Goal: Information Seeking & Learning: Learn about a topic

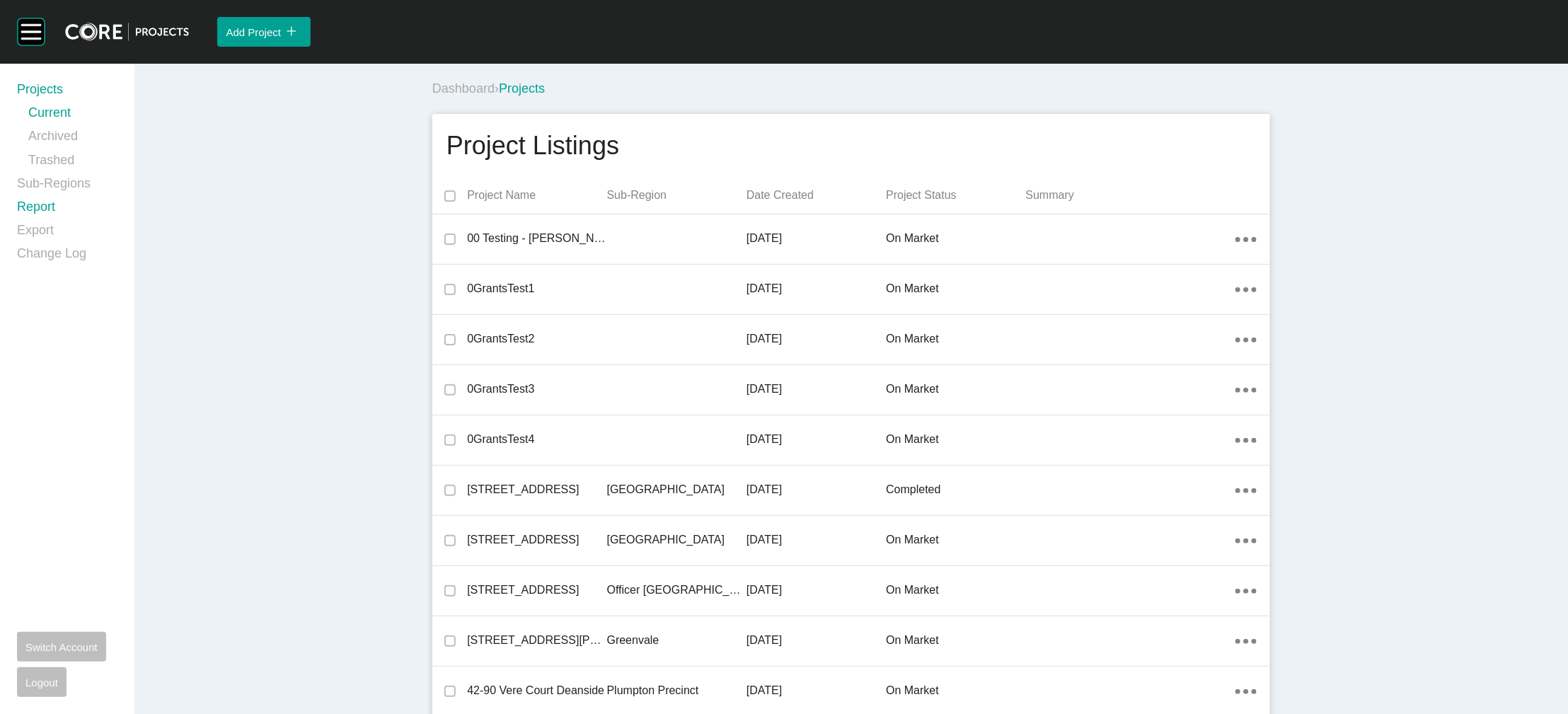
click at [30, 221] on link "Report" at bounding box center [67, 210] width 100 height 23
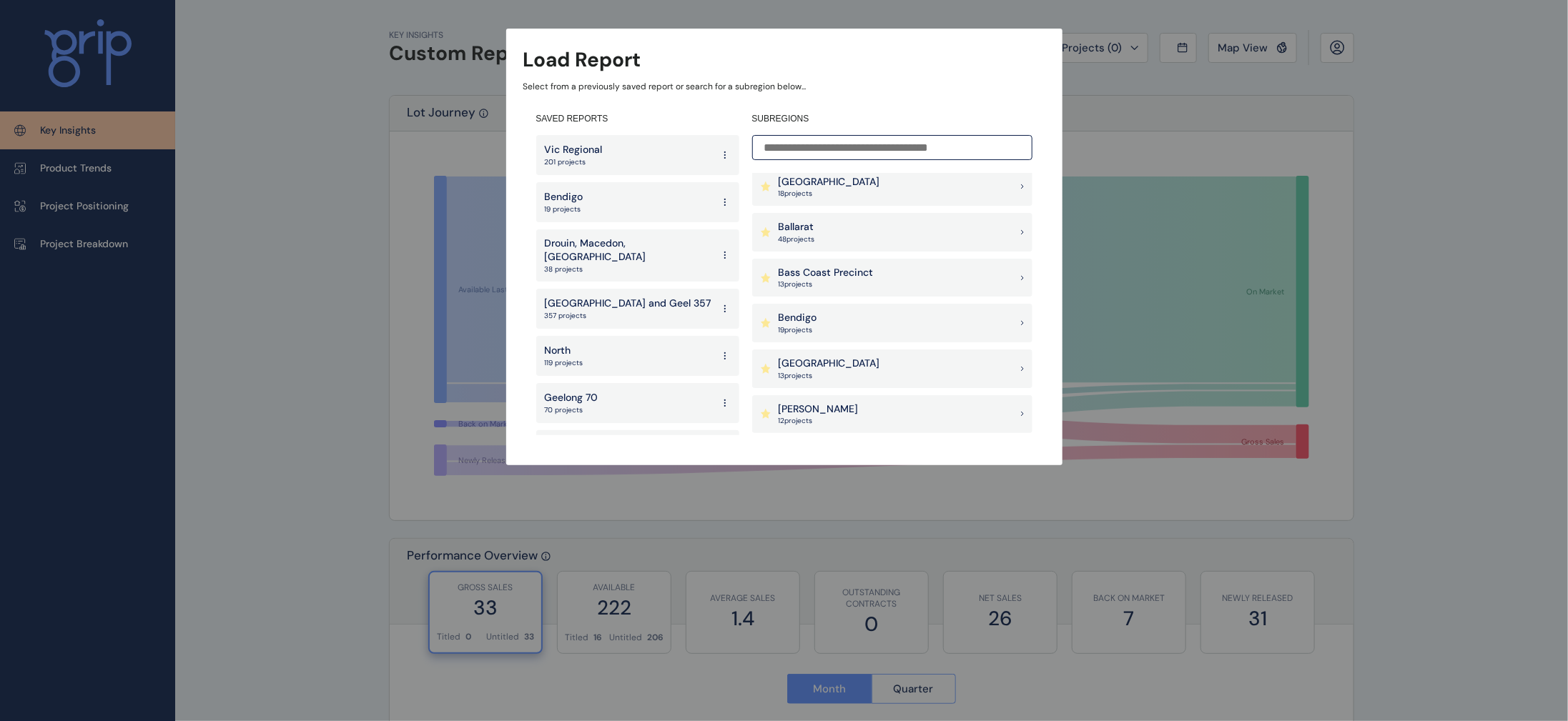
scroll to position [127, 0]
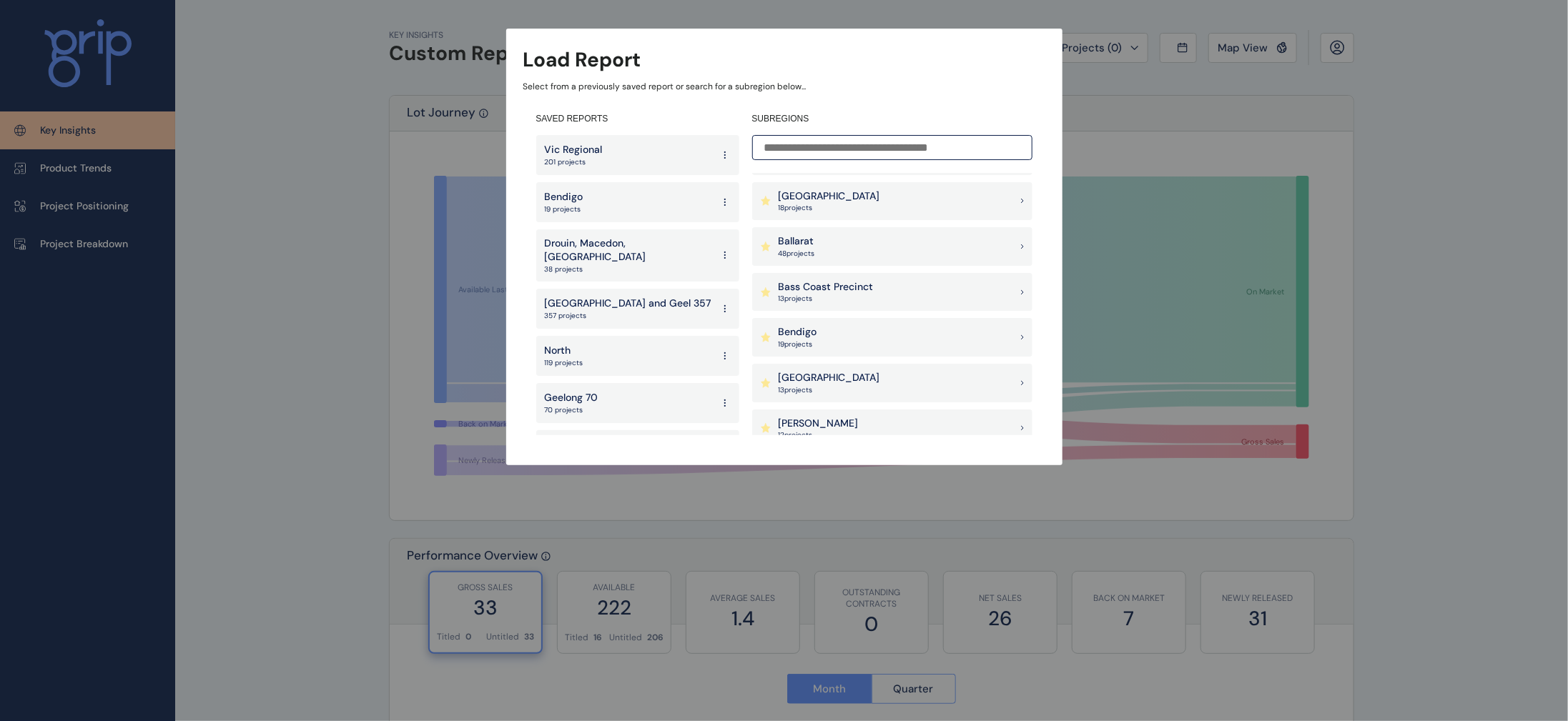
click at [873, 243] on div "Ballarat 48 project s" at bounding box center [892, 246] width 280 height 39
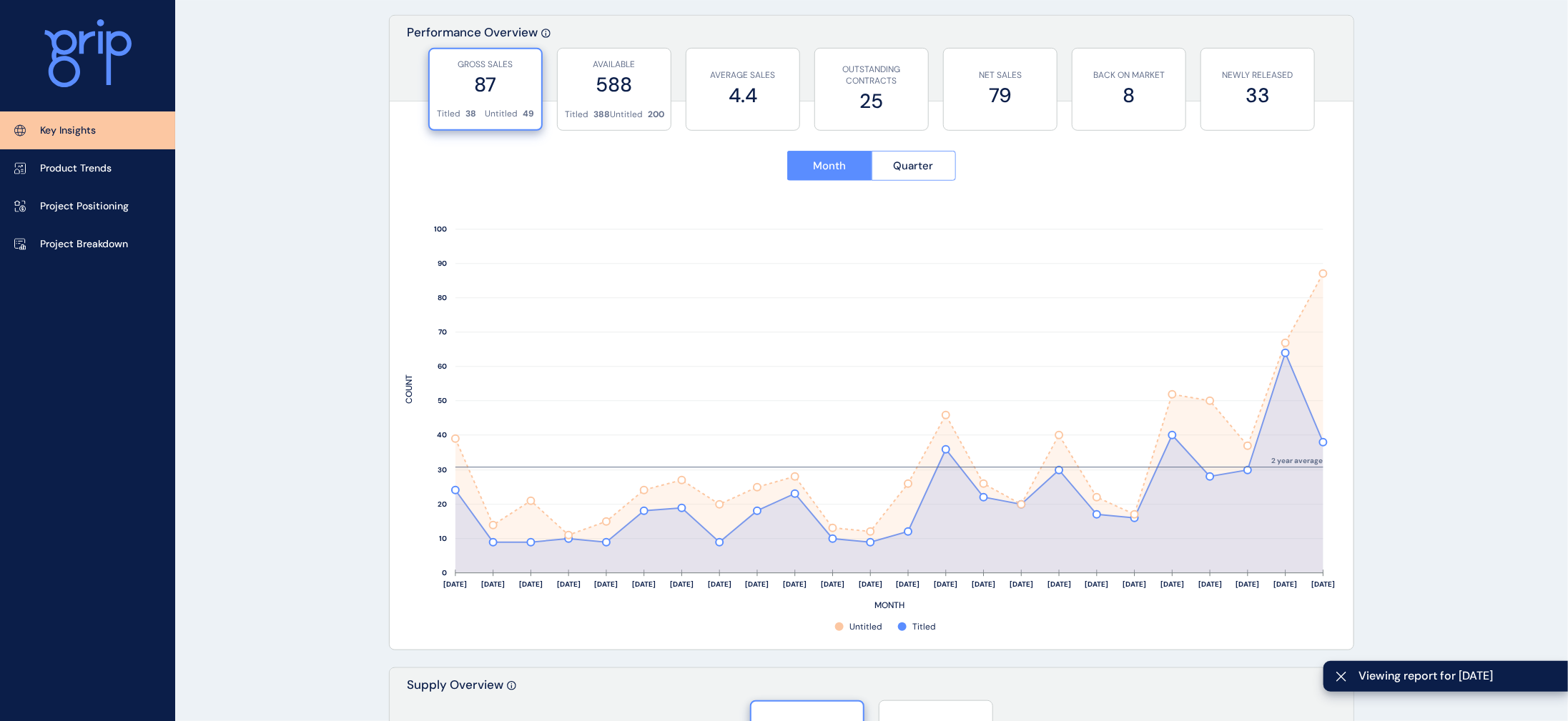
scroll to position [502, 0]
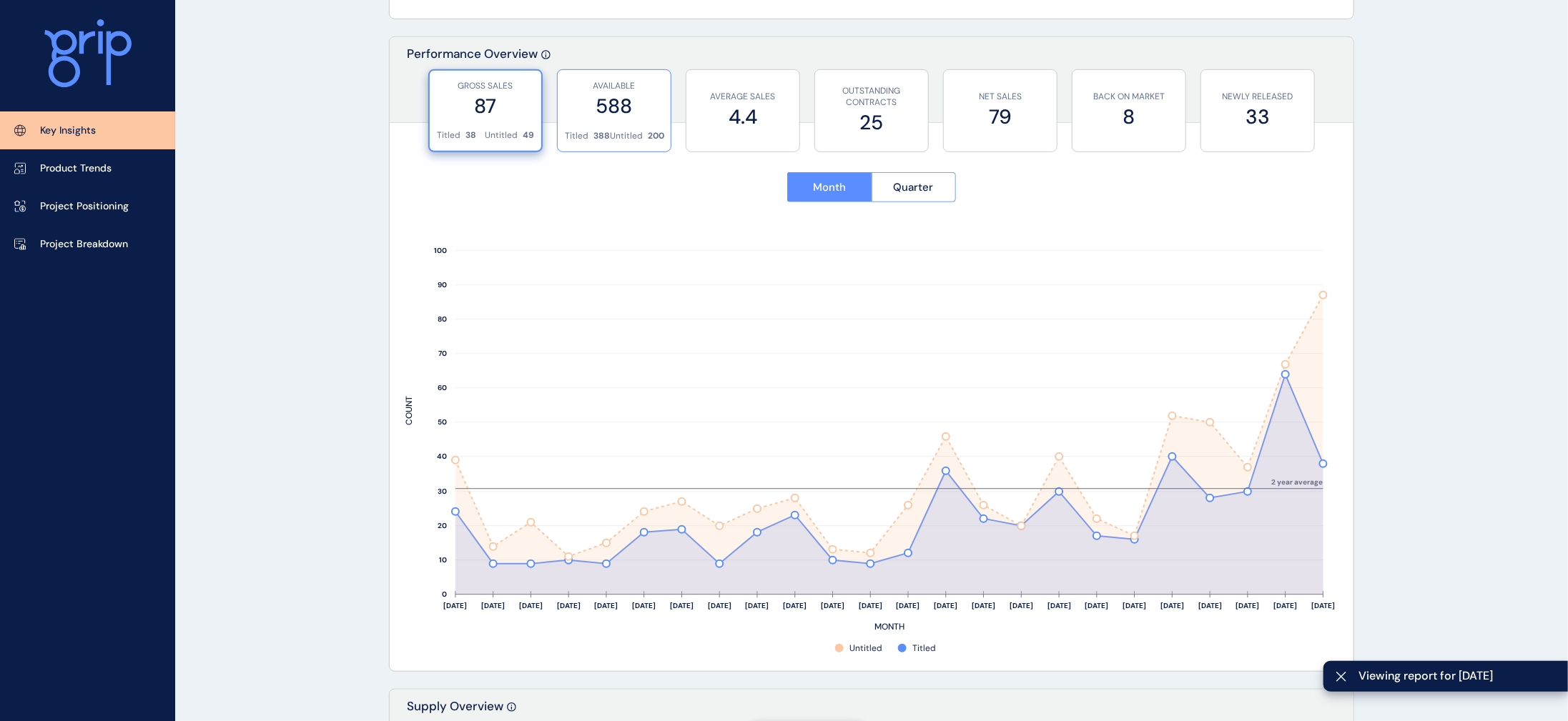
click at [644, 111] on label "588" at bounding box center [614, 106] width 98 height 28
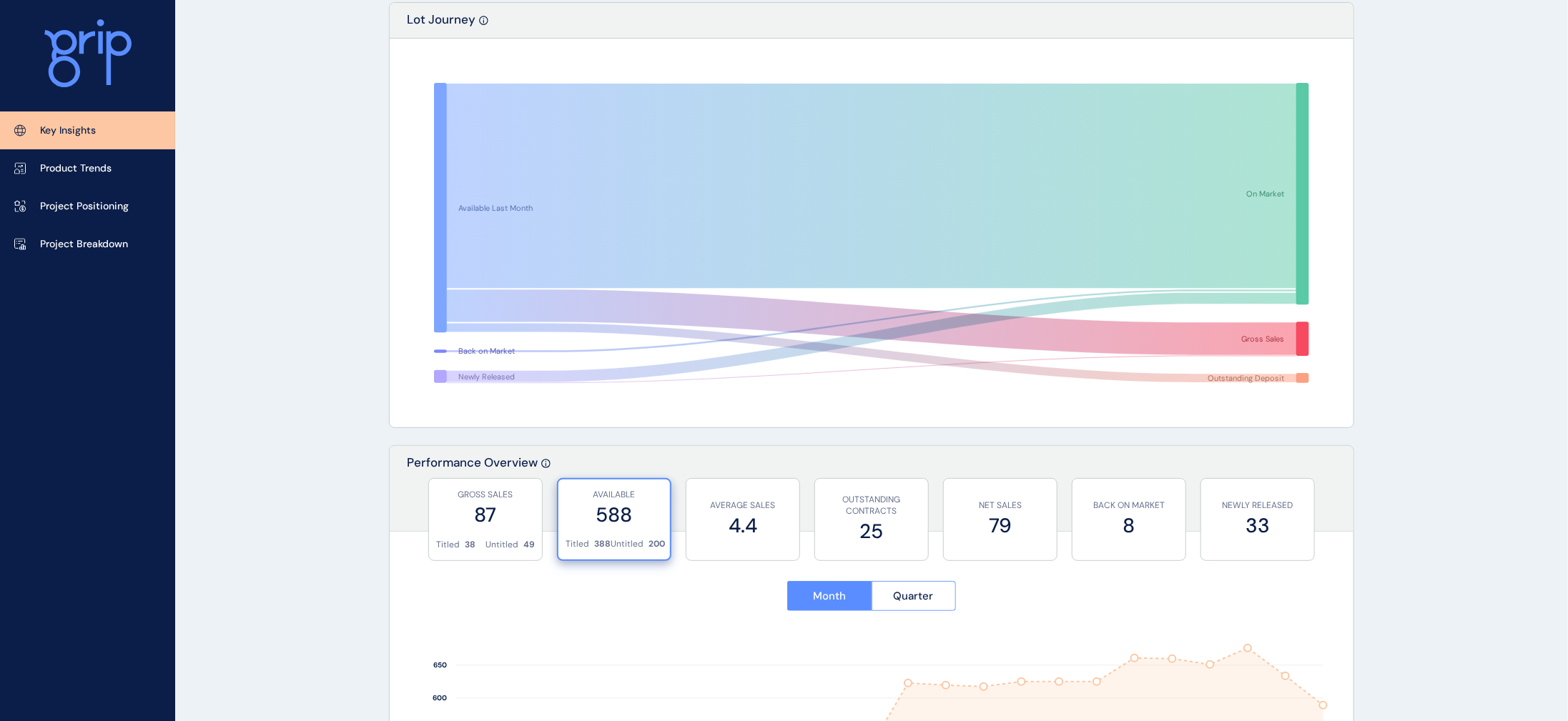
scroll to position [0, 0]
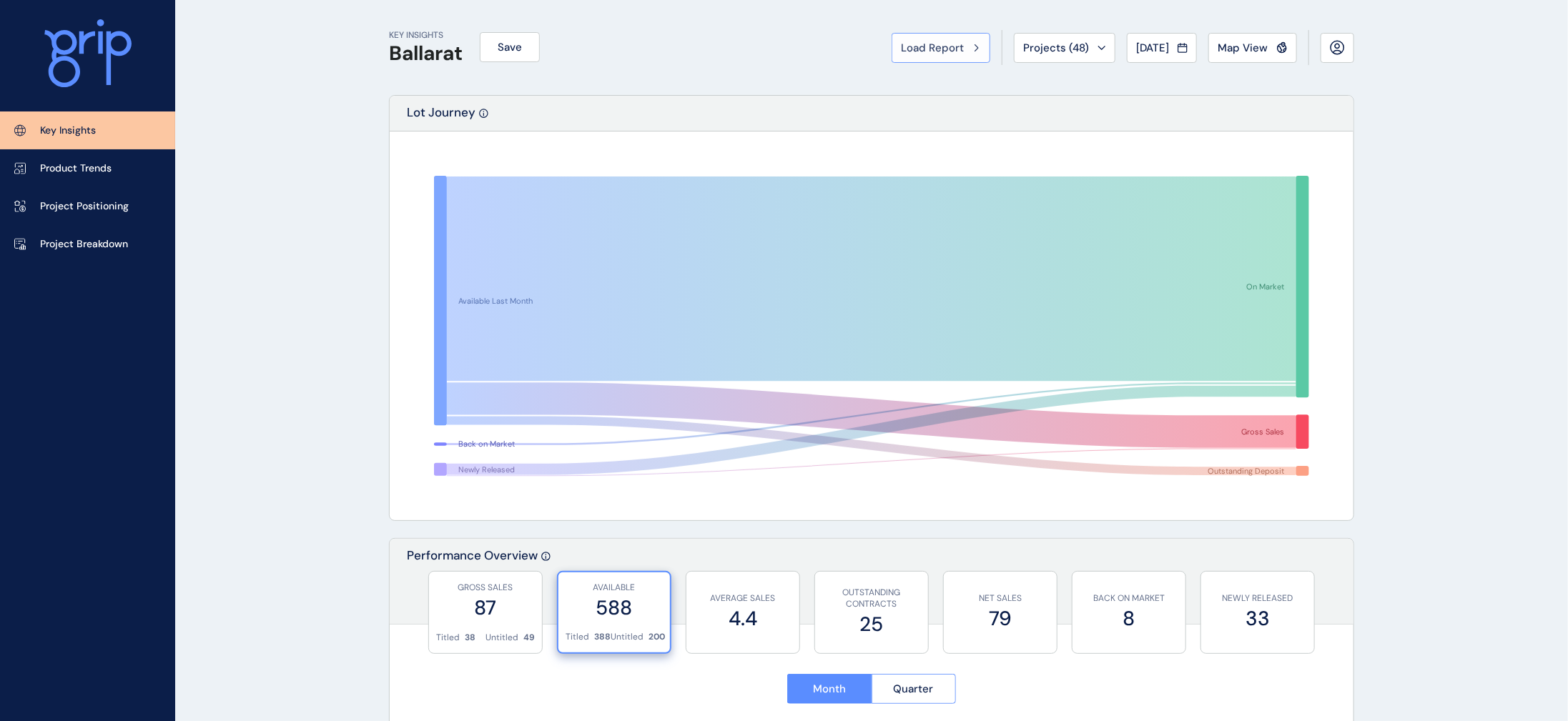
click at [897, 62] on button "Load Report" at bounding box center [941, 47] width 98 height 30
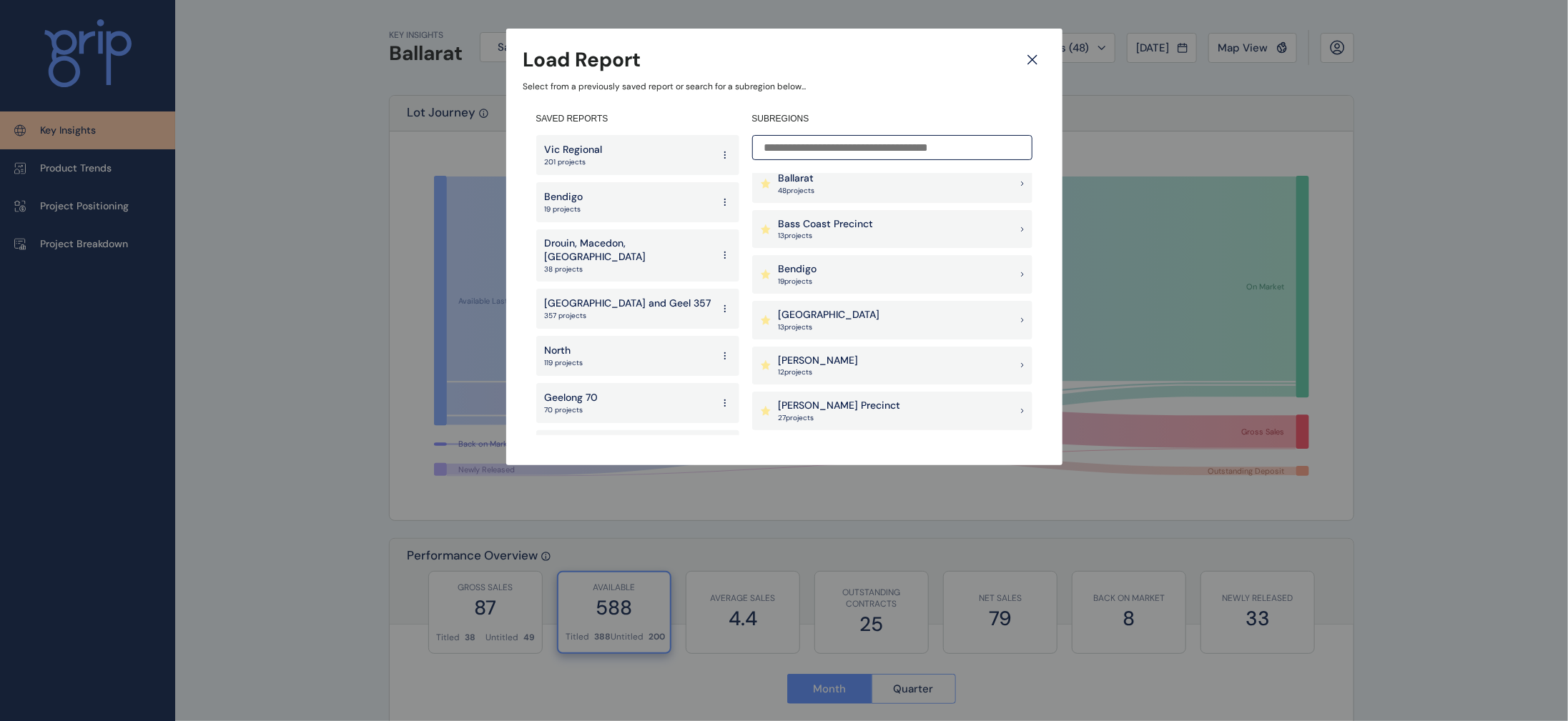
scroll to position [229, 0]
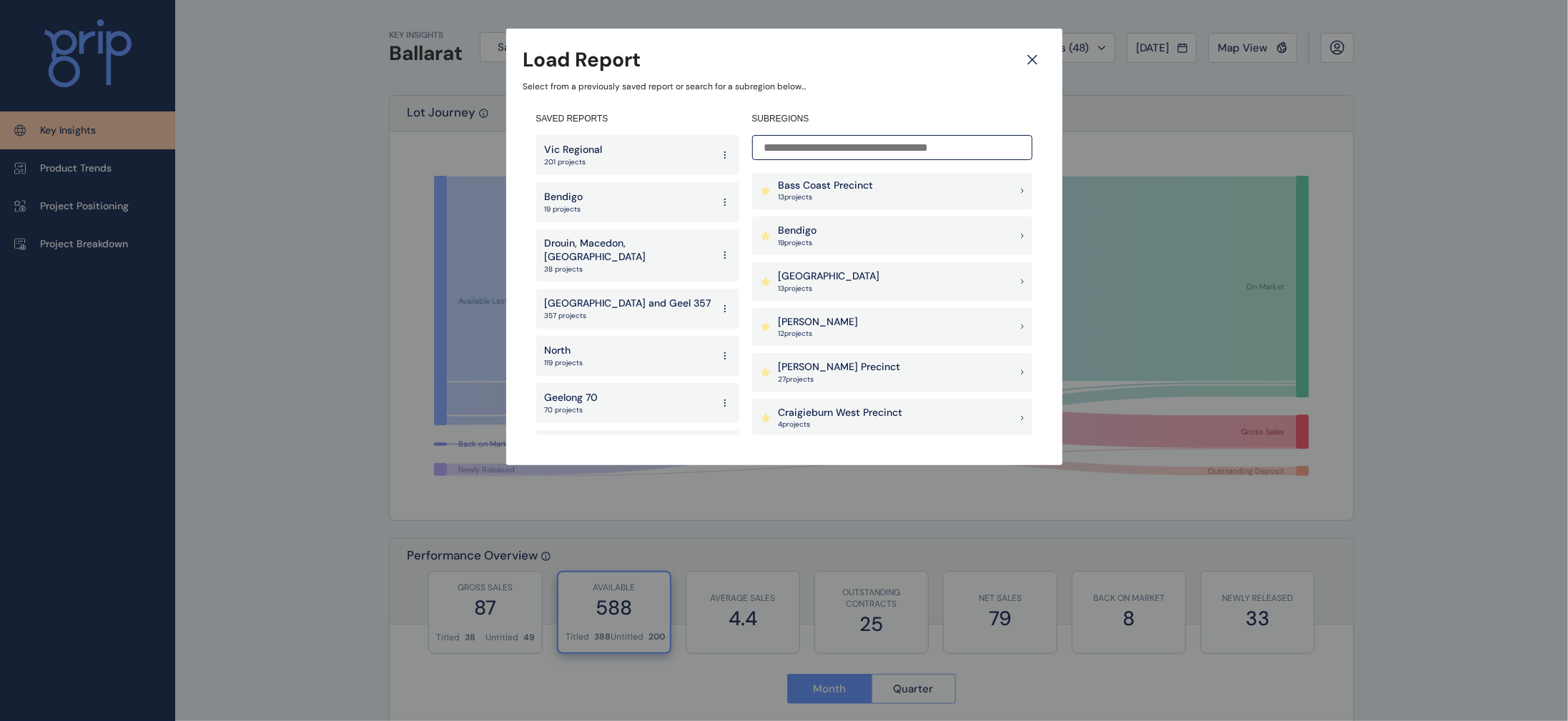
click at [908, 244] on div "Bendigo 19 project s" at bounding box center [892, 236] width 280 height 39
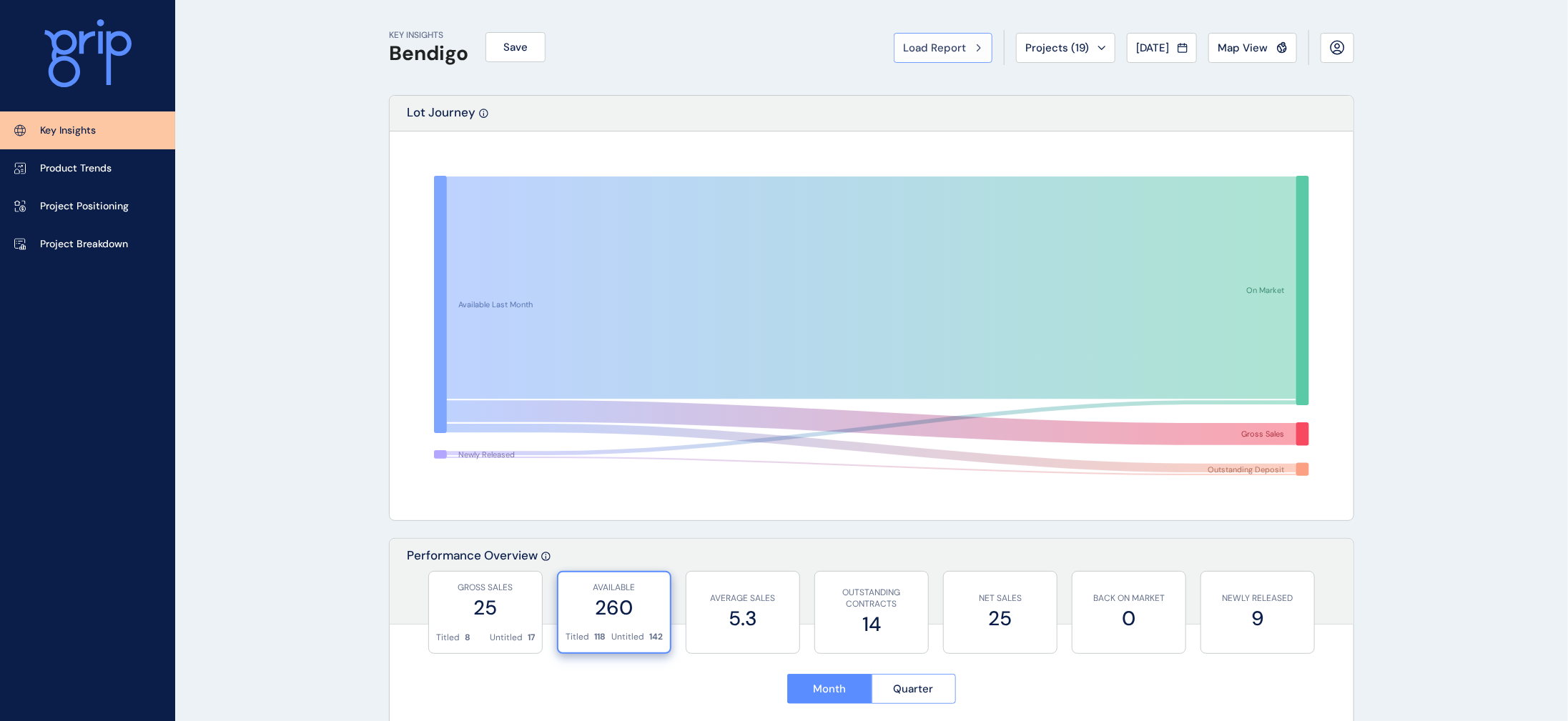
click at [902, 52] on span "Load Report" at bounding box center [933, 47] width 63 height 14
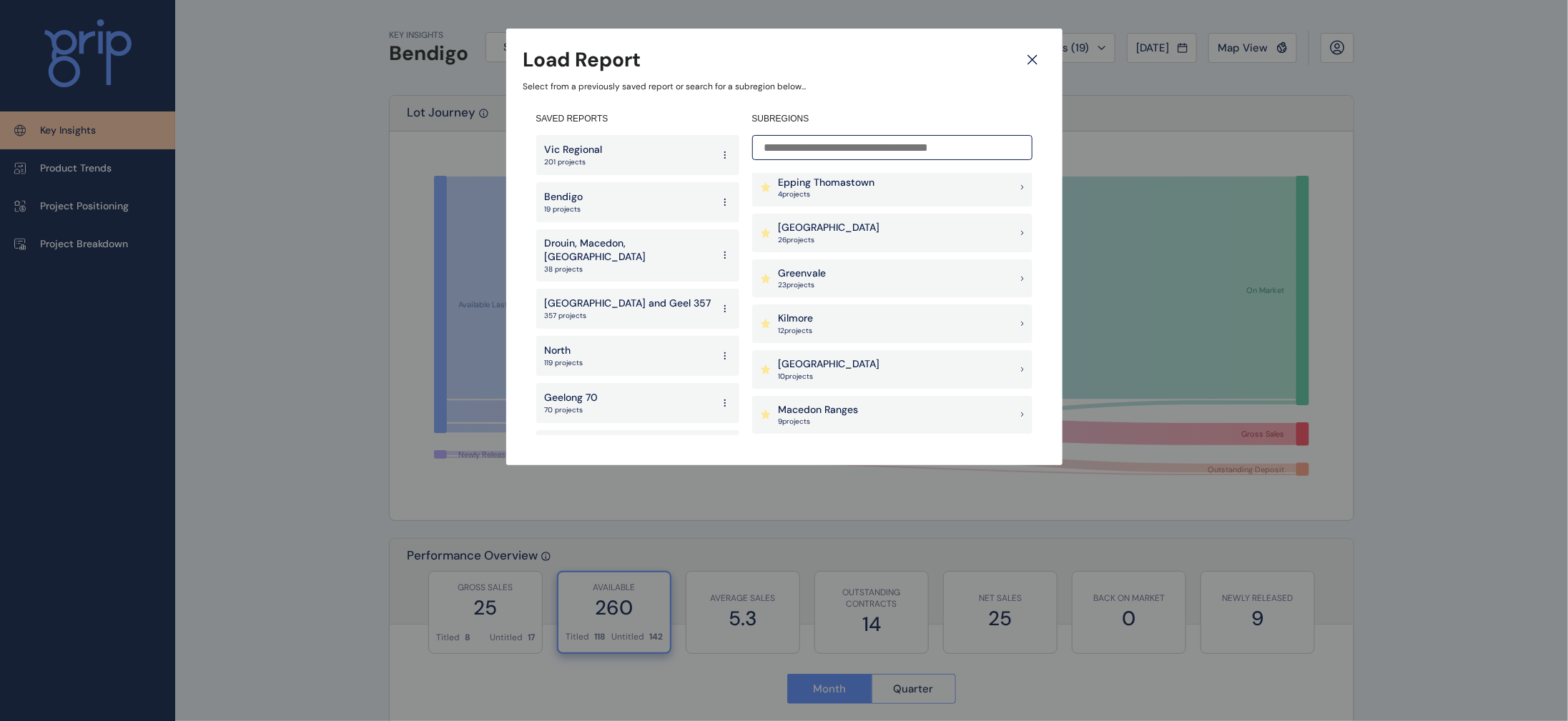
scroll to position [739, 0]
click at [908, 265] on div "Kilmore 12 project s" at bounding box center [892, 270] width 280 height 39
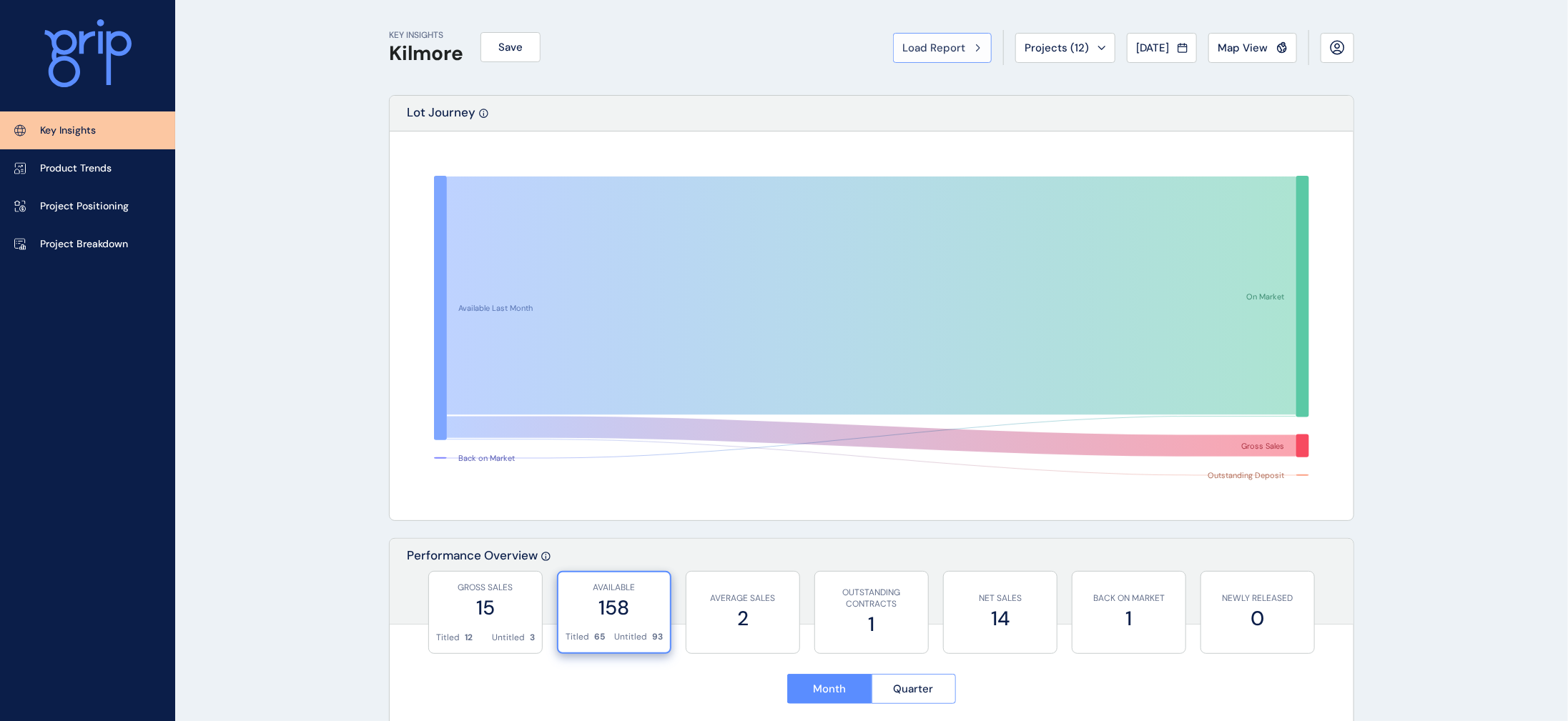
click at [893, 62] on button "Load Report" at bounding box center [942, 47] width 98 height 30
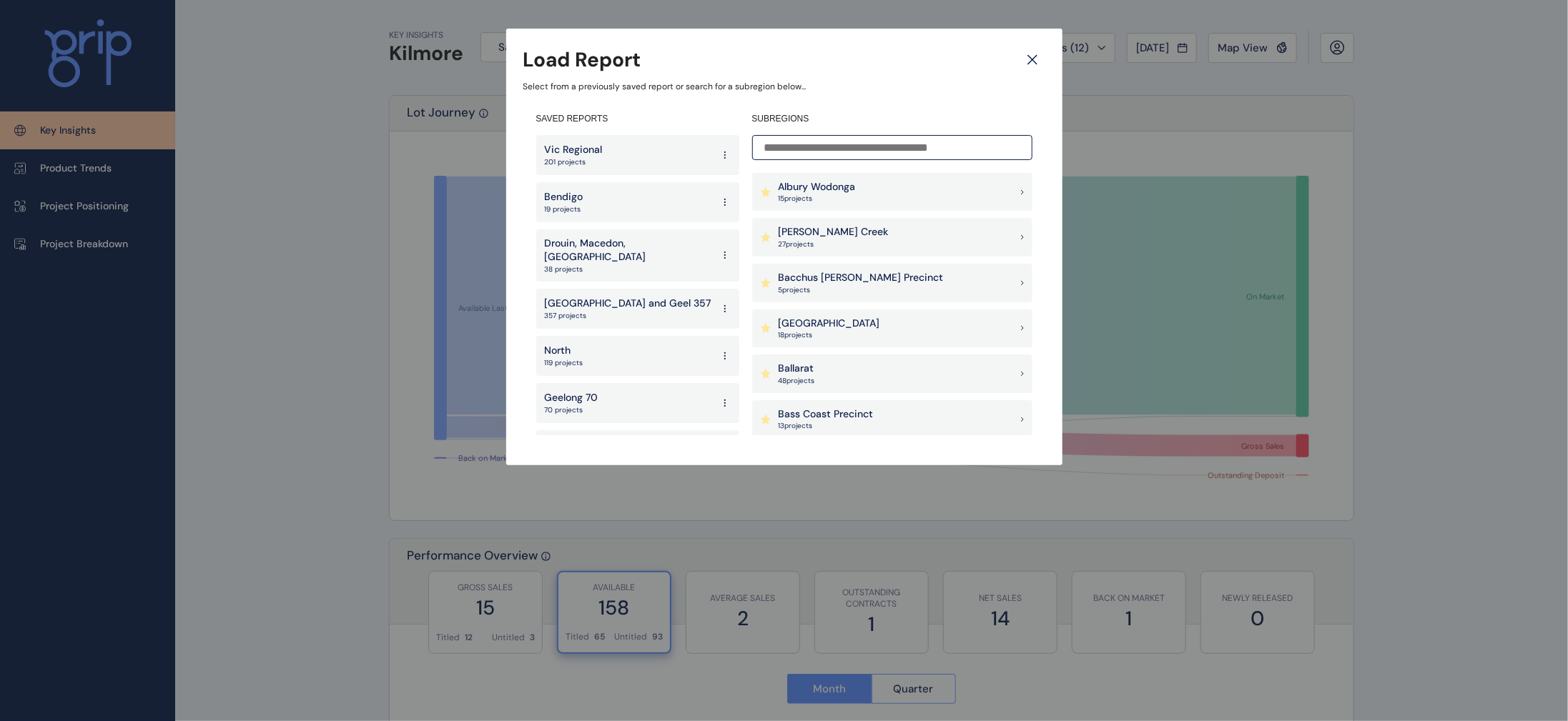
click at [841, 365] on div "Ballarat 48 project s" at bounding box center [892, 373] width 280 height 39
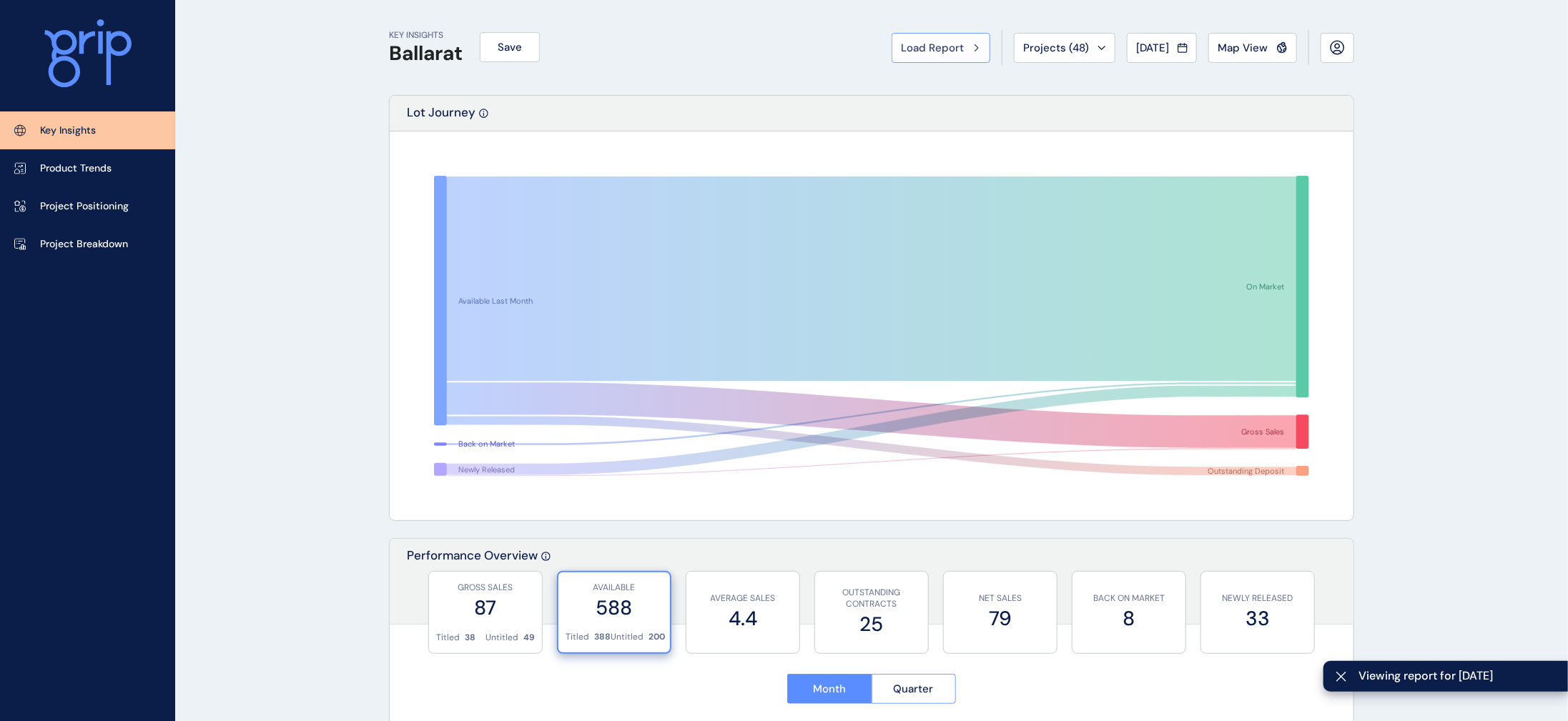
click at [975, 50] on icon at bounding box center [977, 47] width 4 height 9
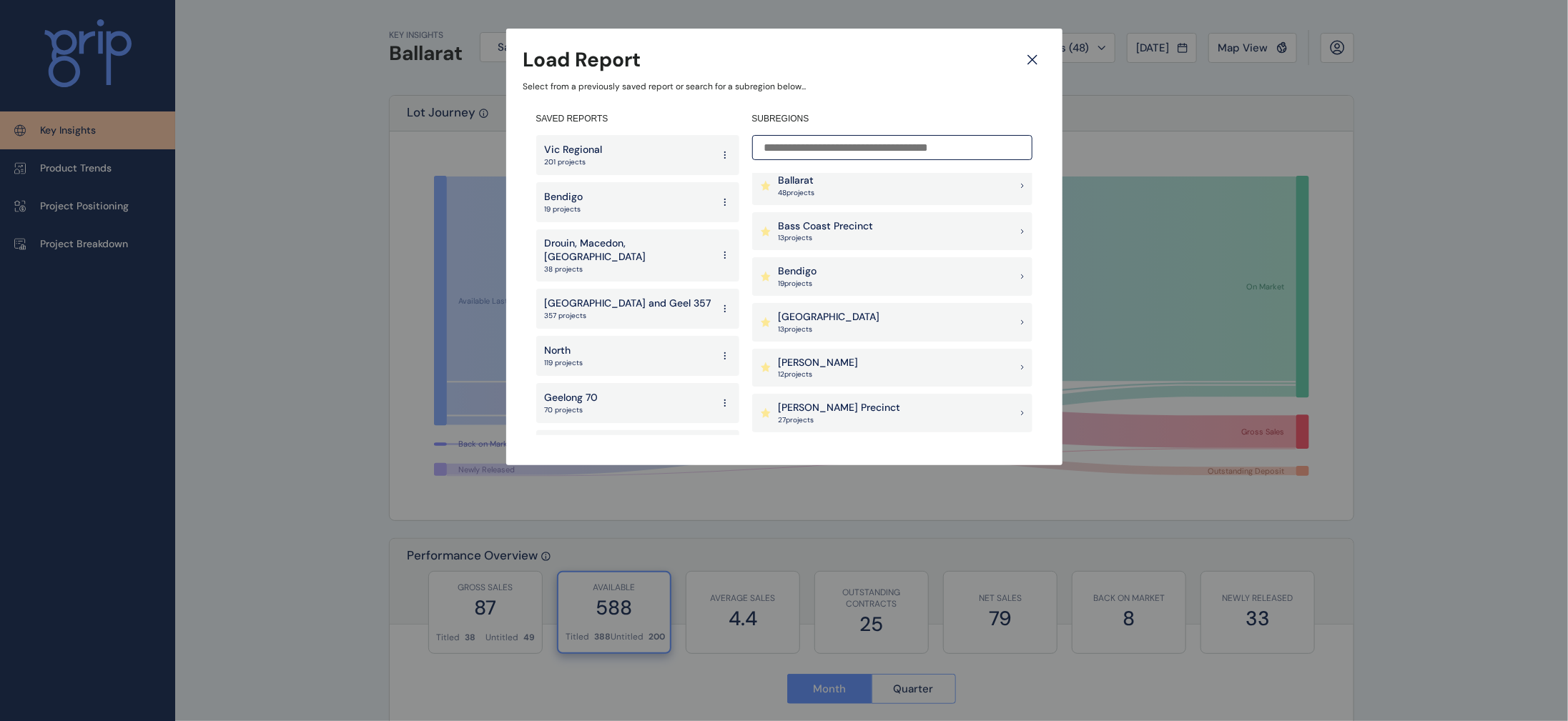
scroll to position [220, 0]
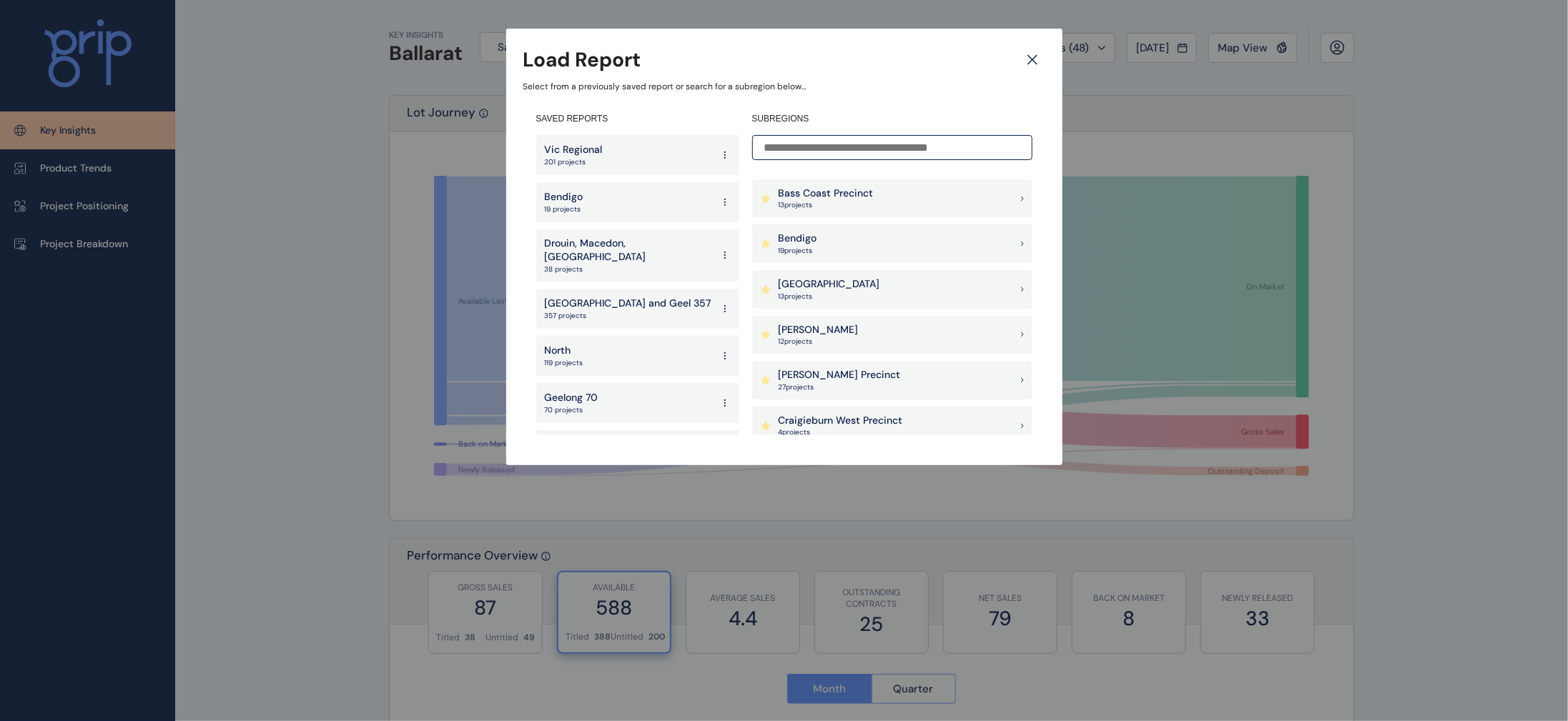
click at [947, 235] on div "Bendigo 19 project s" at bounding box center [892, 244] width 280 height 39
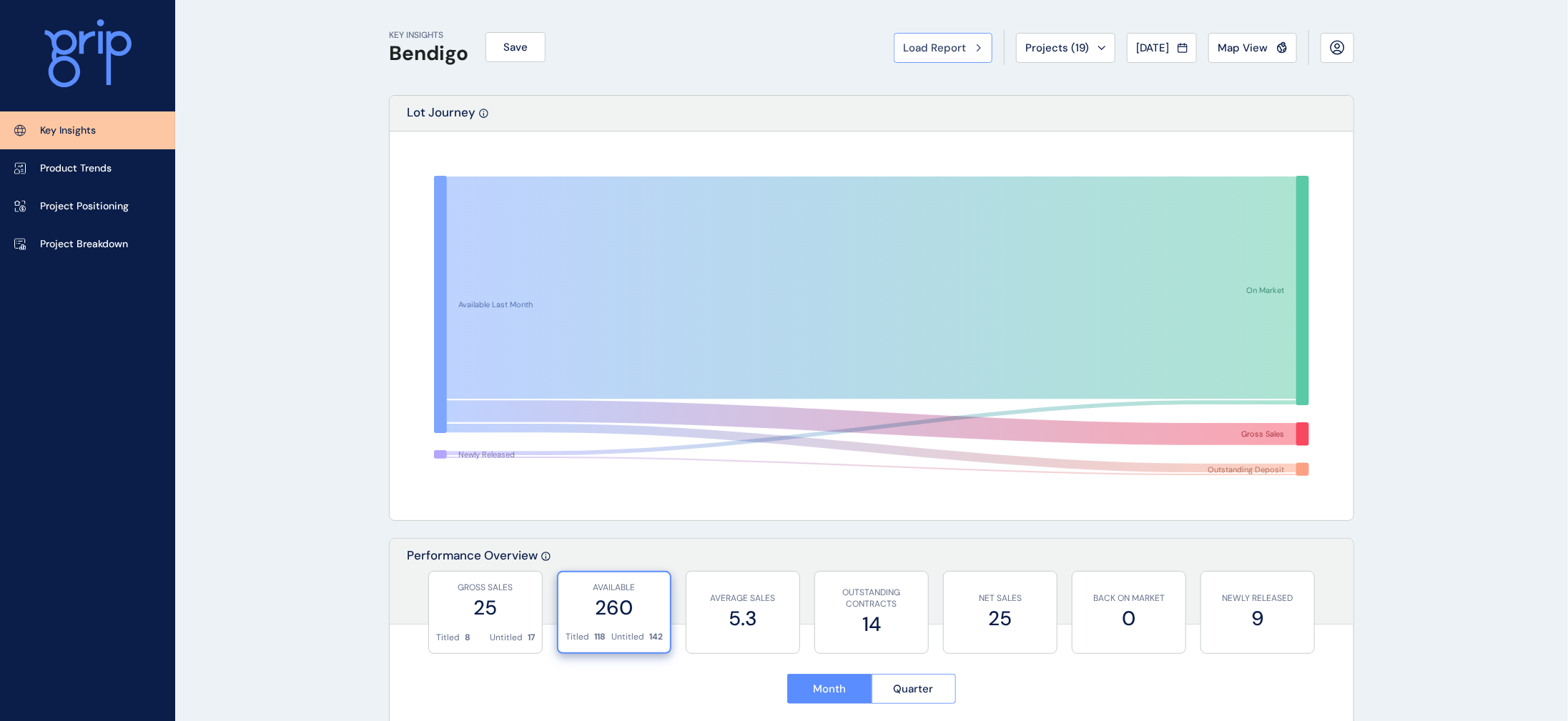
click at [894, 63] on button "Load Report" at bounding box center [943, 47] width 98 height 30
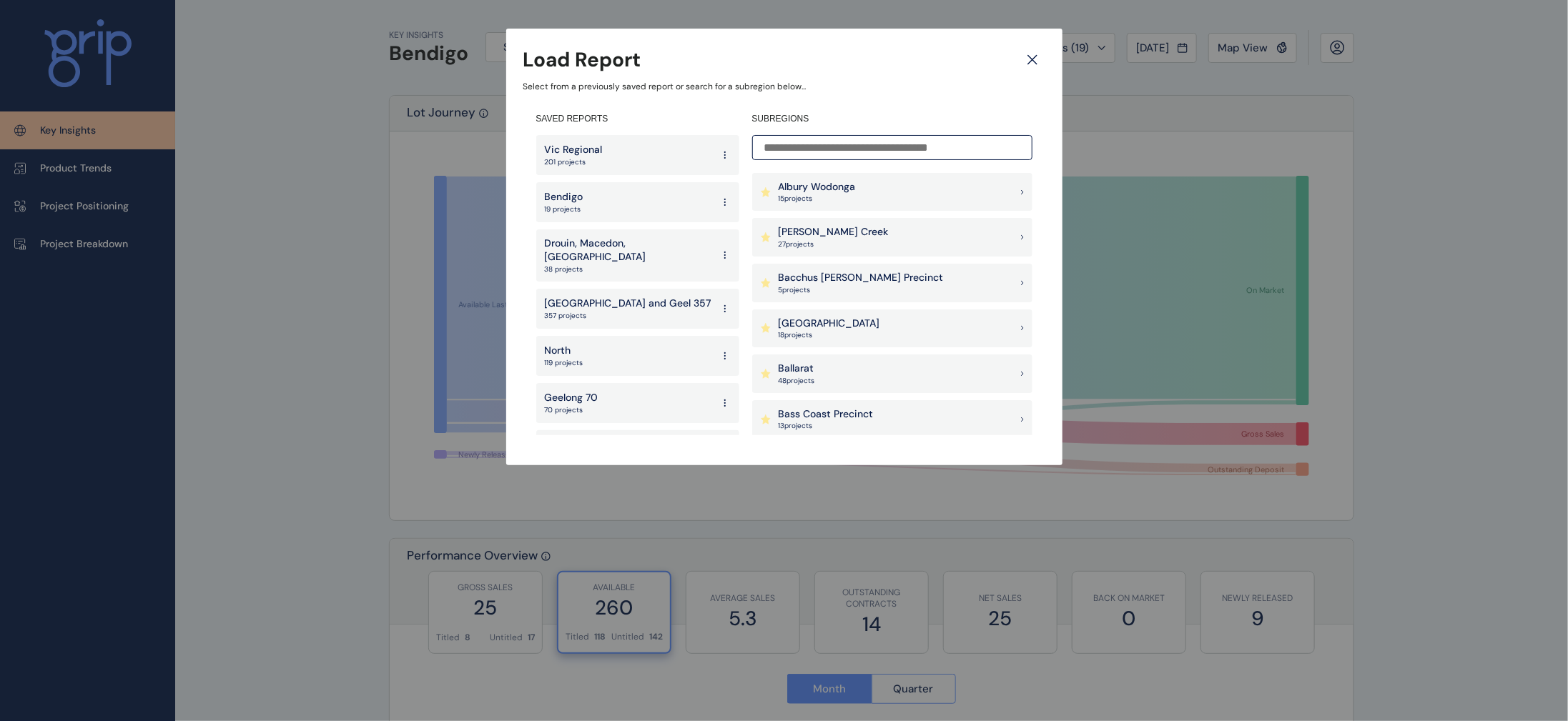
click at [626, 296] on p "[GEOGRAPHIC_DATA] and Geel 357" at bounding box center [628, 303] width 167 height 14
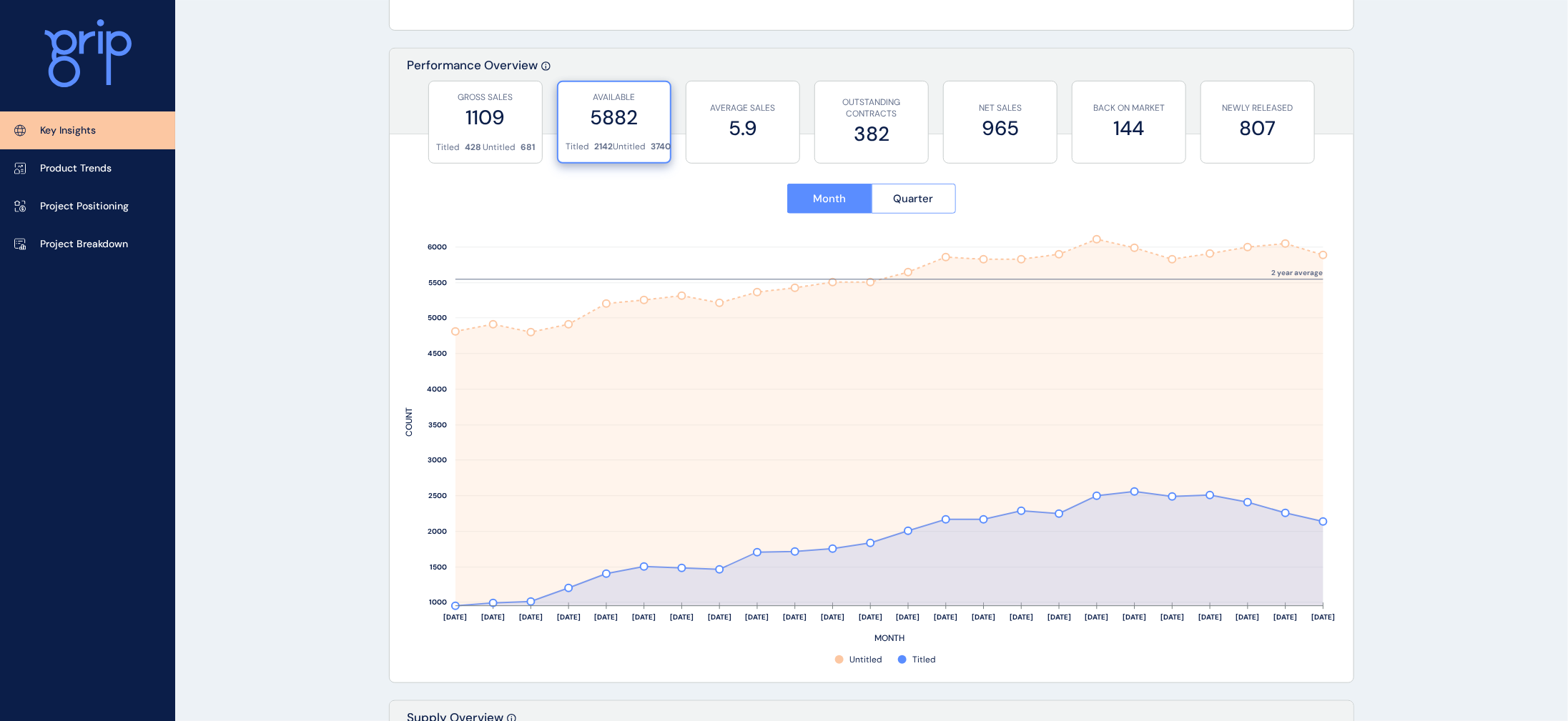
scroll to position [431, 0]
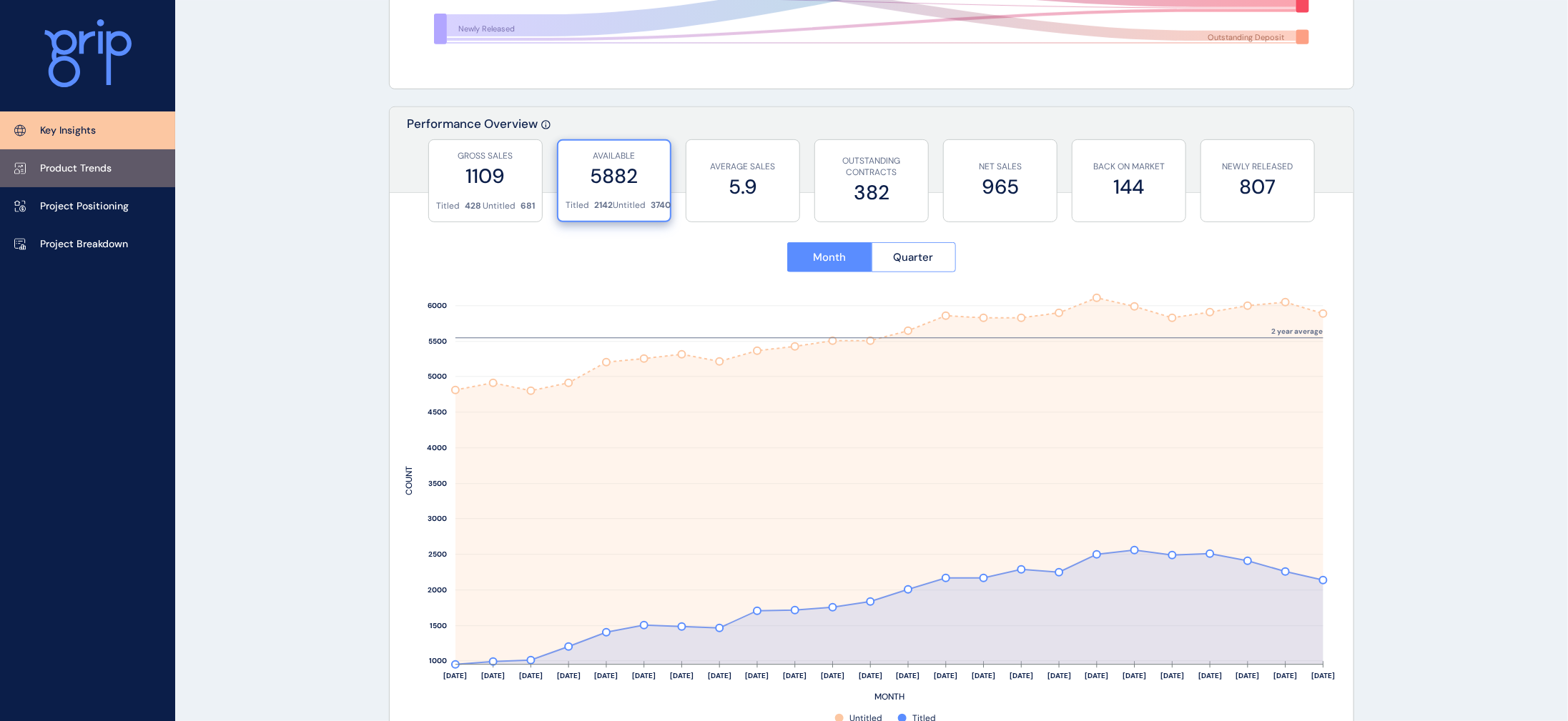
click at [40, 157] on link "Product Trends" at bounding box center [88, 167] width 175 height 38
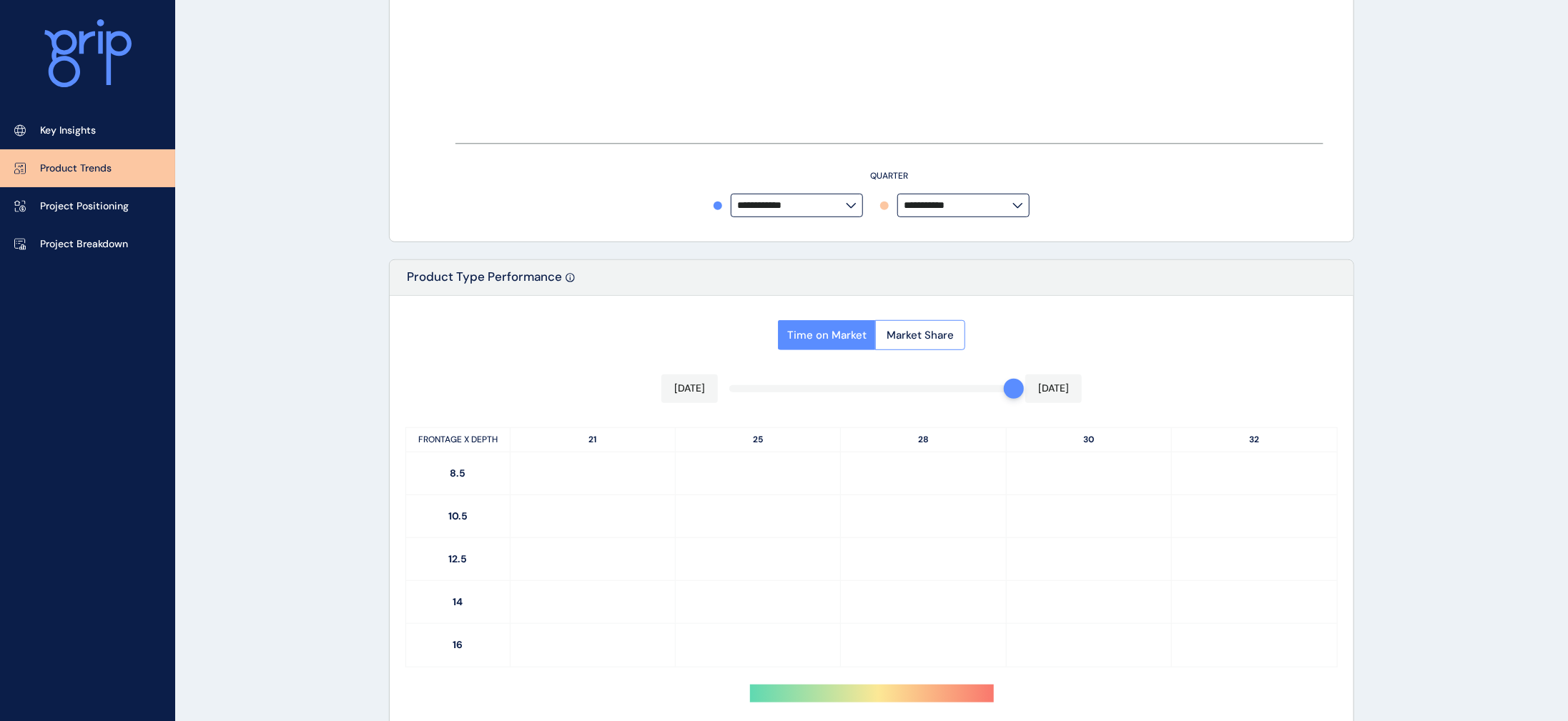
type input "**********"
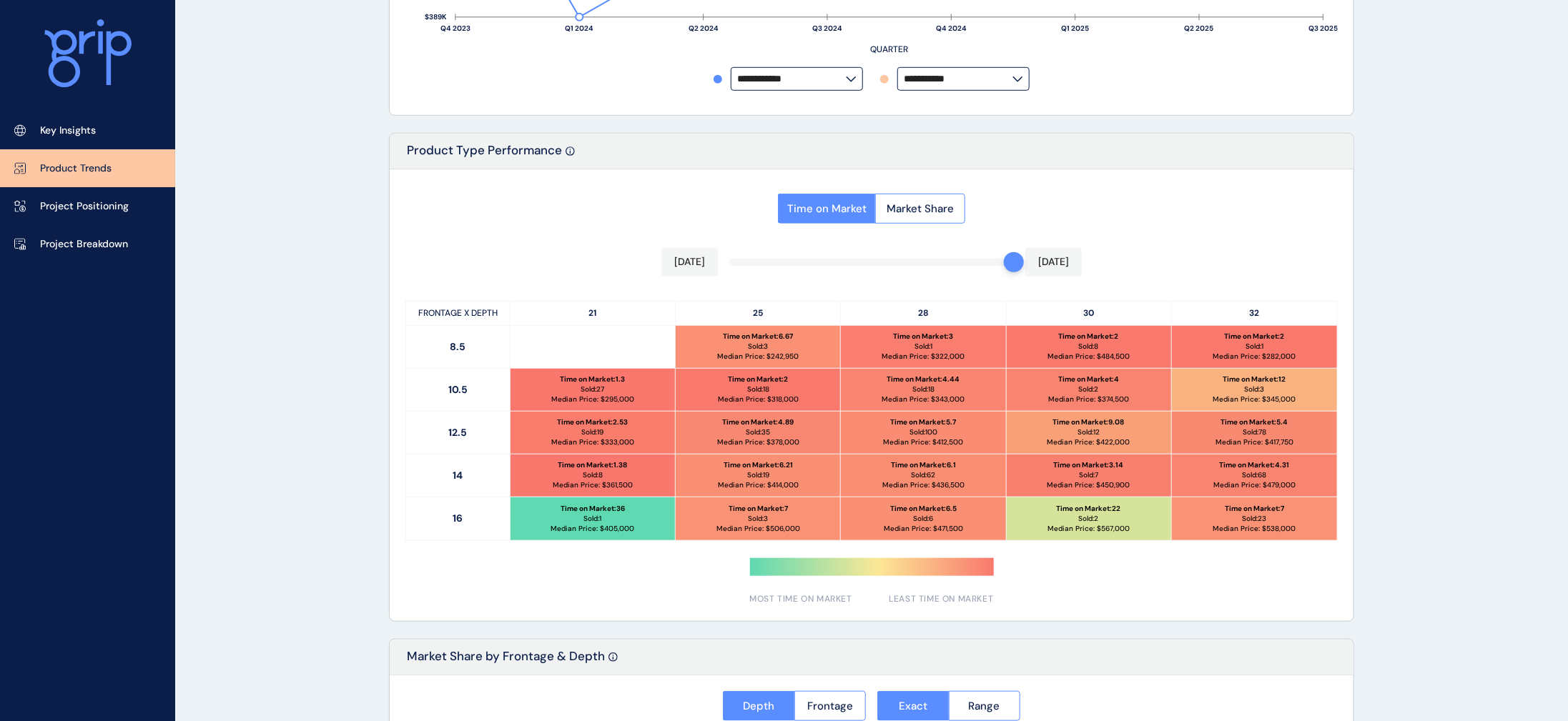
scroll to position [566, 0]
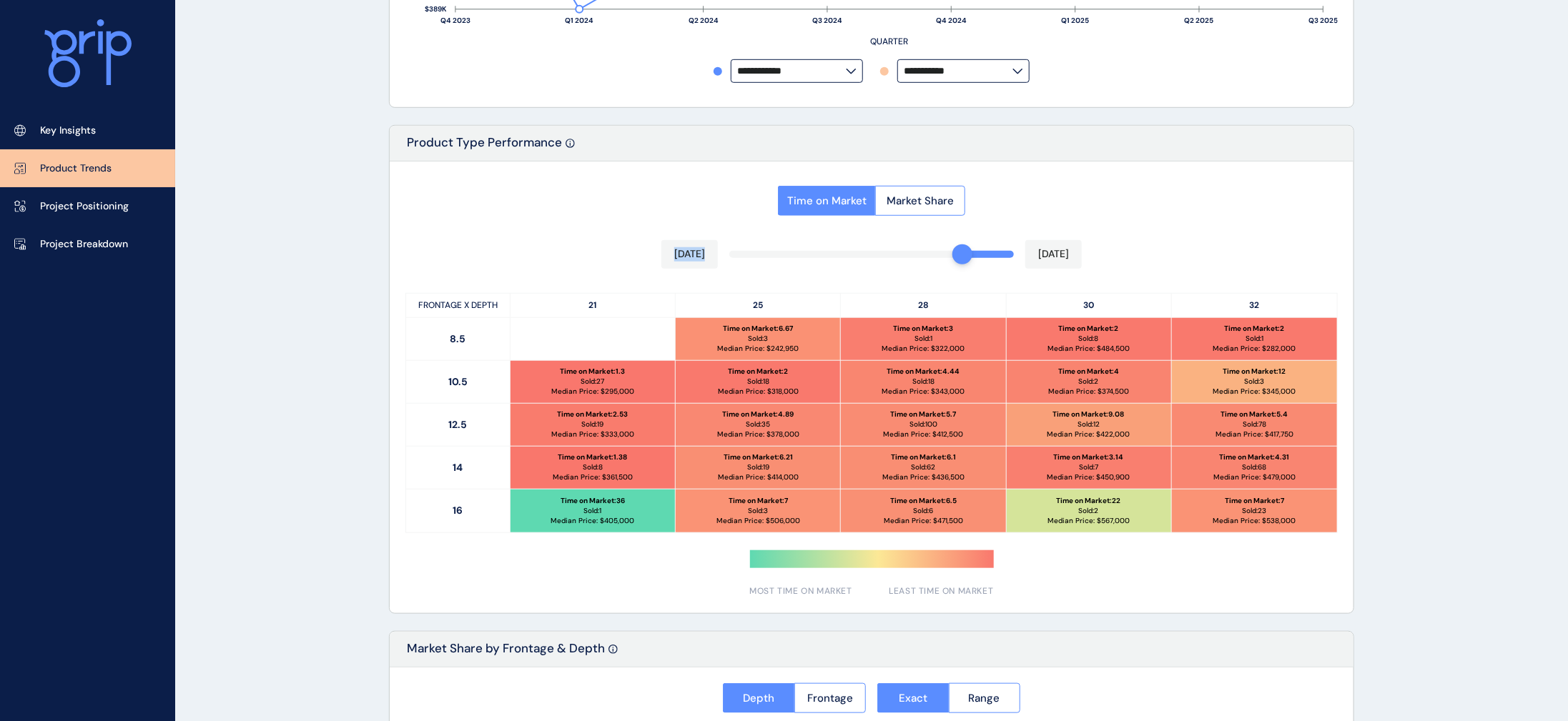
drag, startPoint x: 1000, startPoint y: 271, endPoint x: 983, endPoint y: 271, distance: 17.0
click at [946, 271] on div "Time on Market Market Share [DATE] [DATE] FRONTAGE X DEPTH 21 25 28 30 32 8.5 T…" at bounding box center [872, 387] width 964 height 451
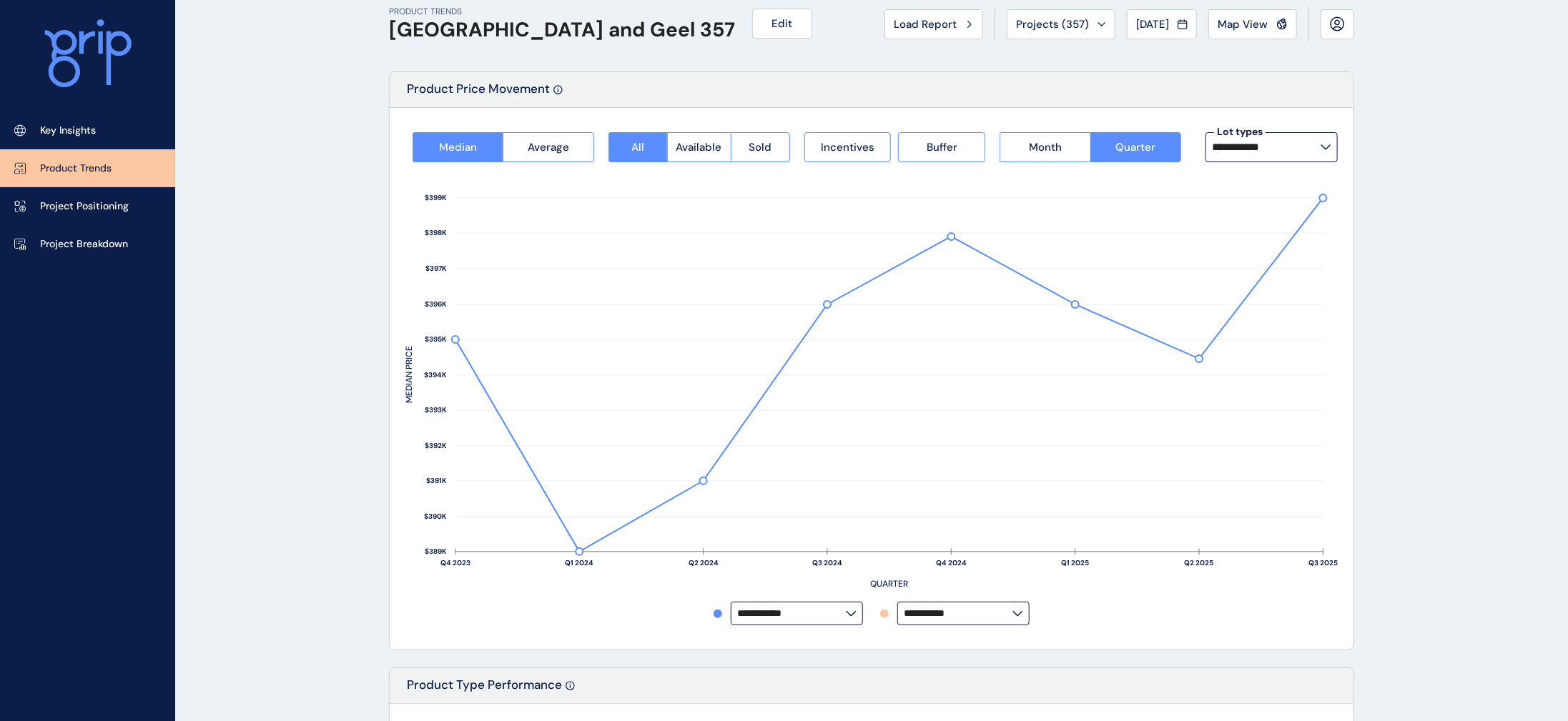
scroll to position [0, 0]
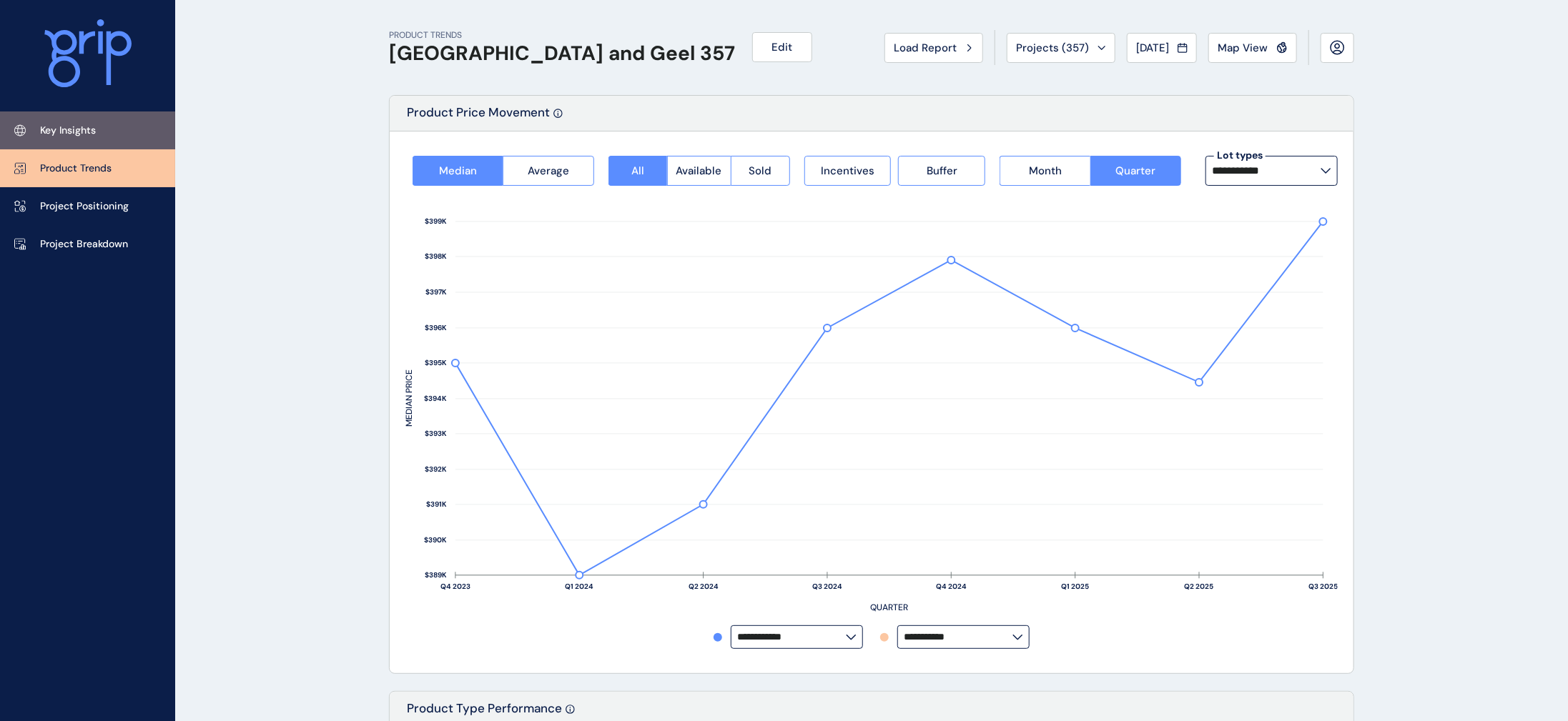
click at [145, 129] on link "Key Insights" at bounding box center [88, 130] width 175 height 38
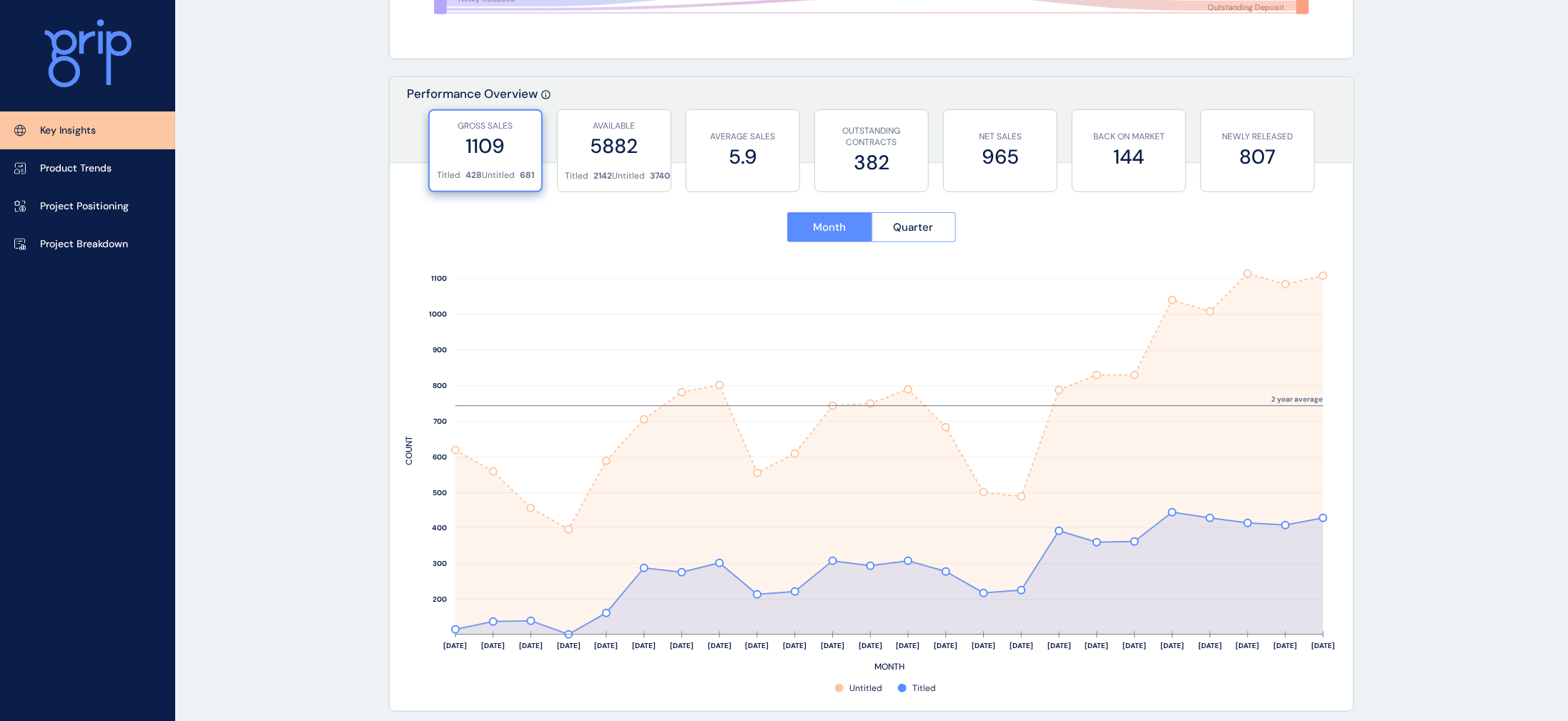
scroll to position [464, 0]
click at [630, 160] on div "AVAILABLE 5882" at bounding box center [614, 137] width 98 height 60
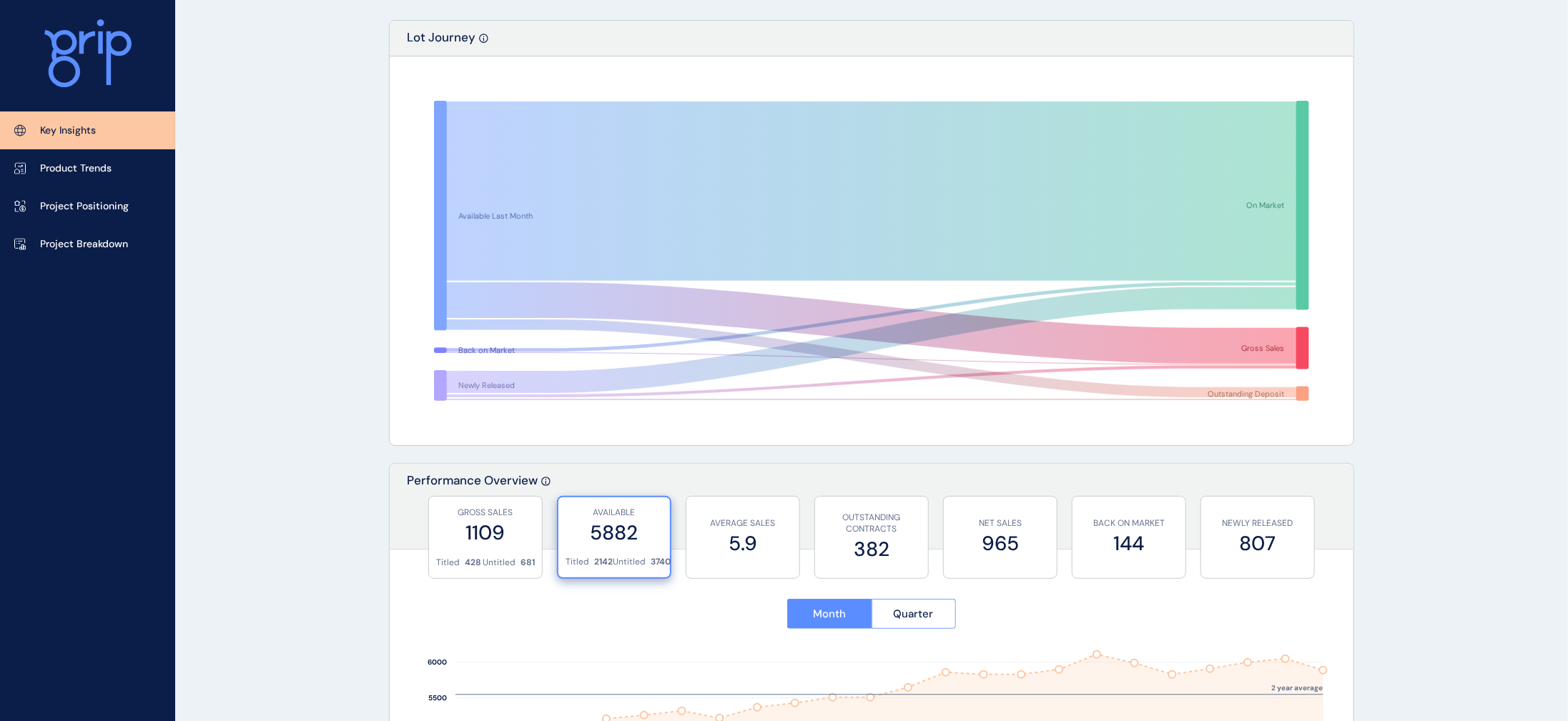
scroll to position [0, 0]
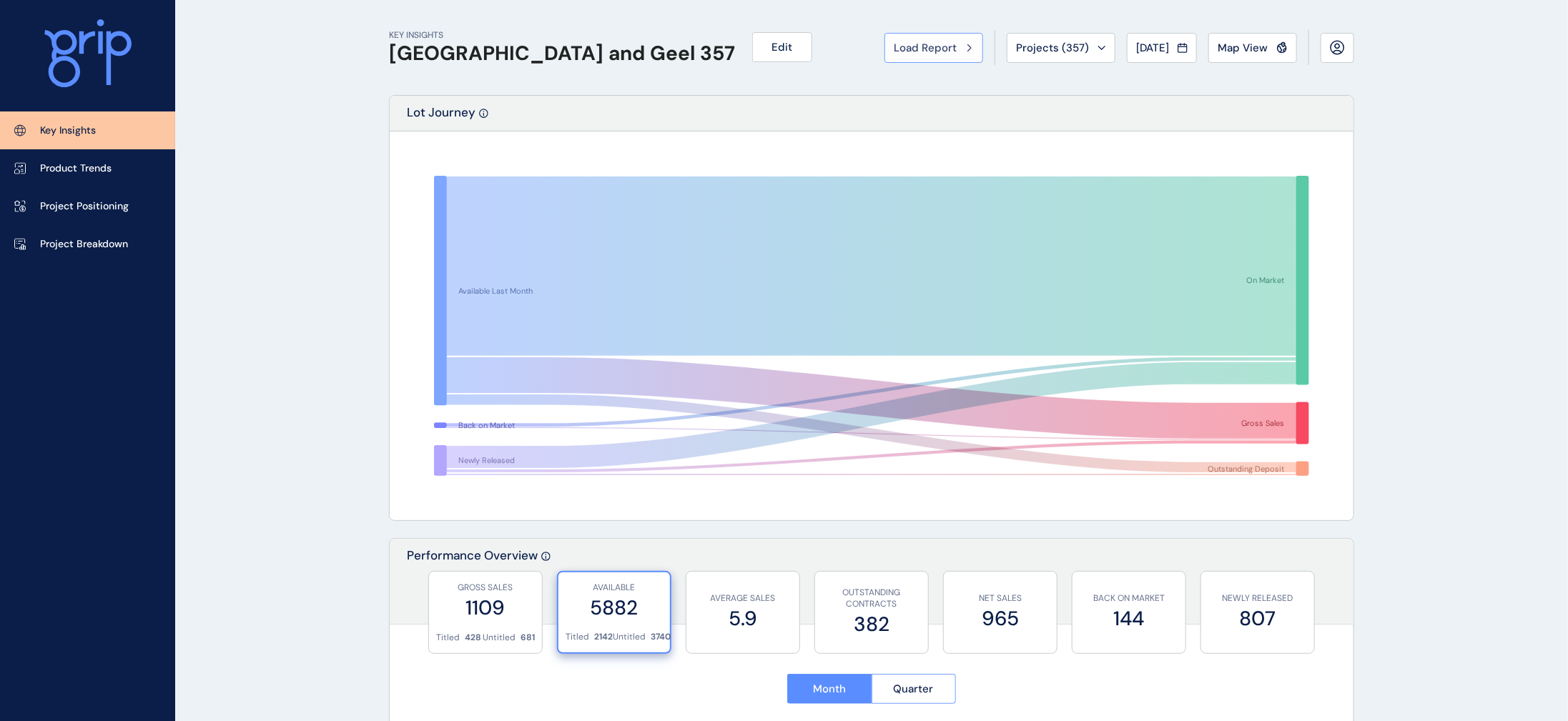
click at [894, 43] on span "Load Report" at bounding box center [925, 47] width 63 height 14
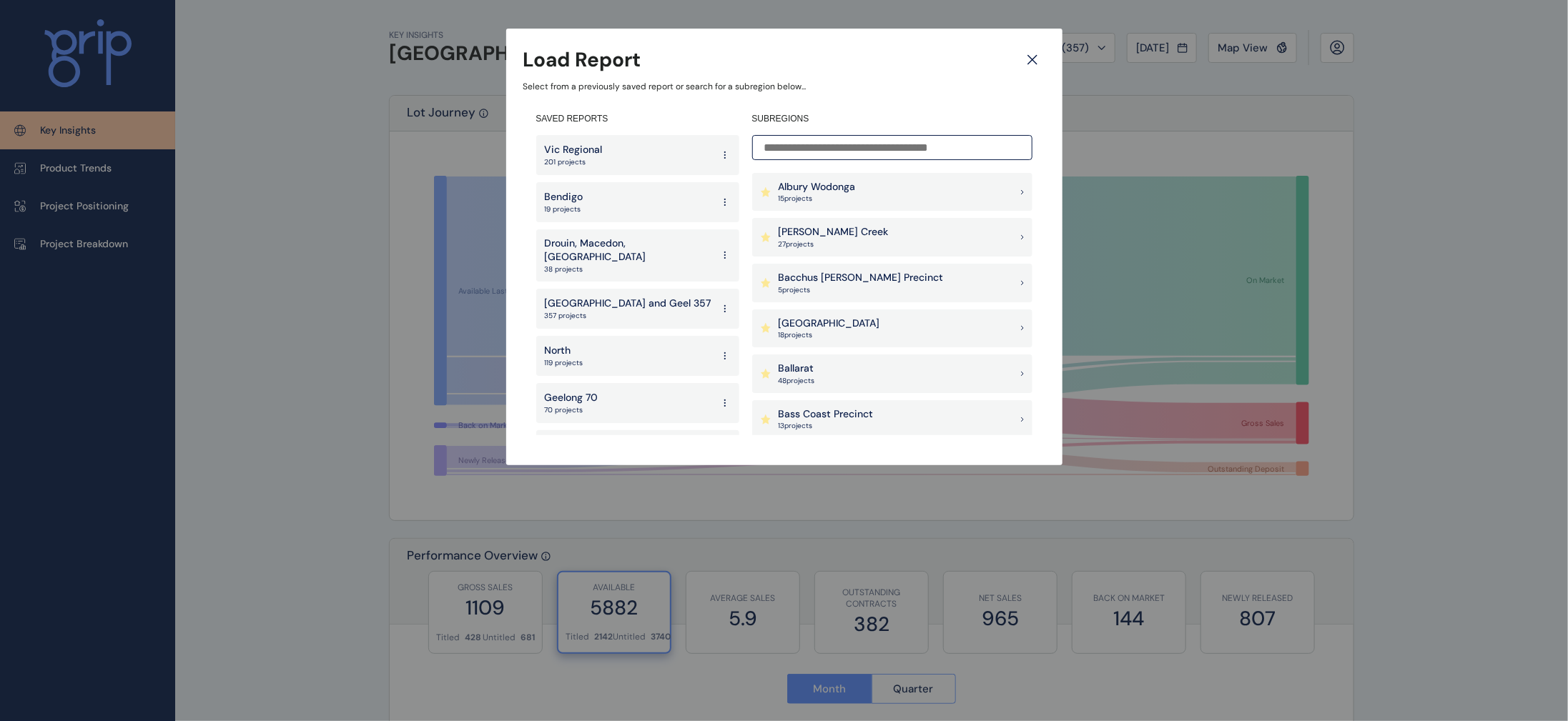
click at [640, 352] on div "North 119 projects" at bounding box center [638, 356] width 203 height 40
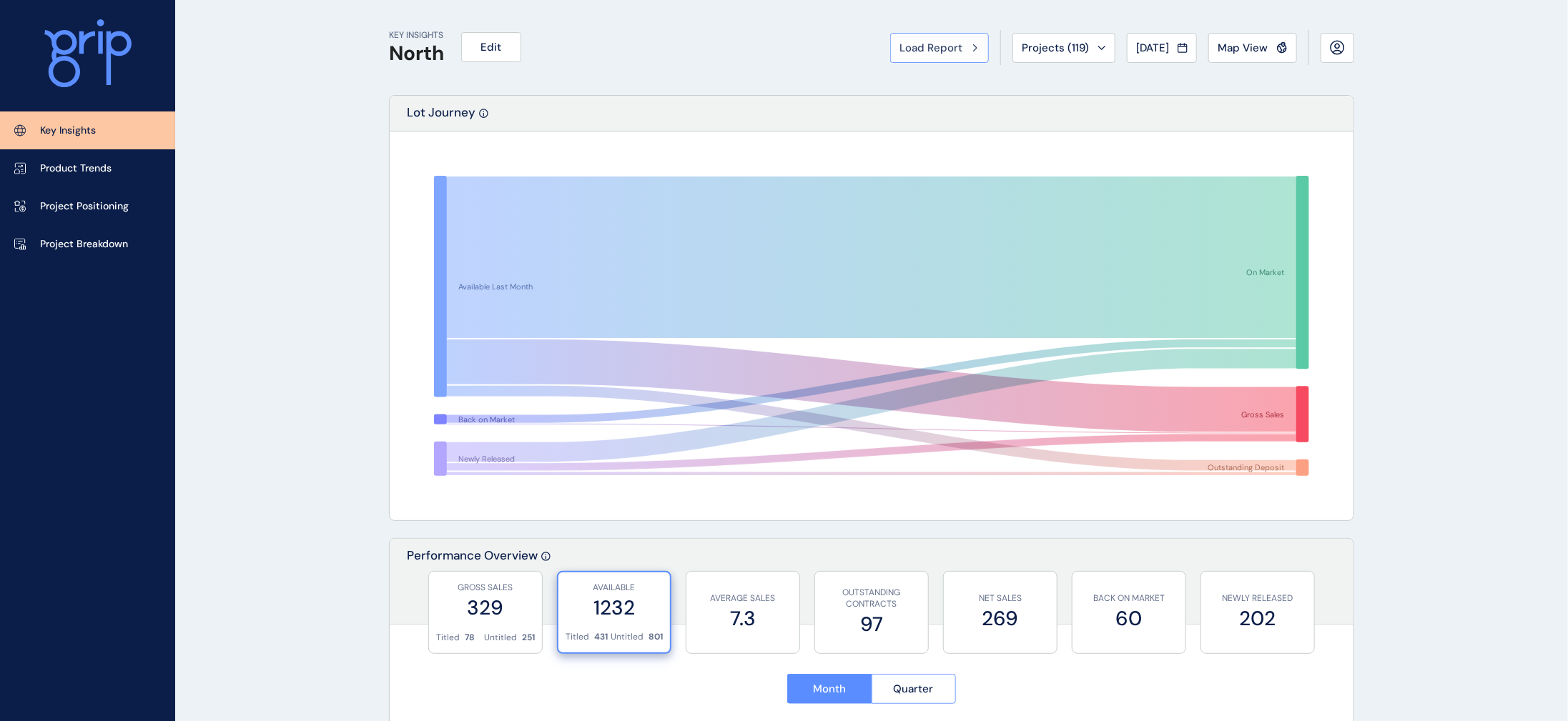
click at [900, 55] on span "Load Report" at bounding box center [930, 47] width 63 height 14
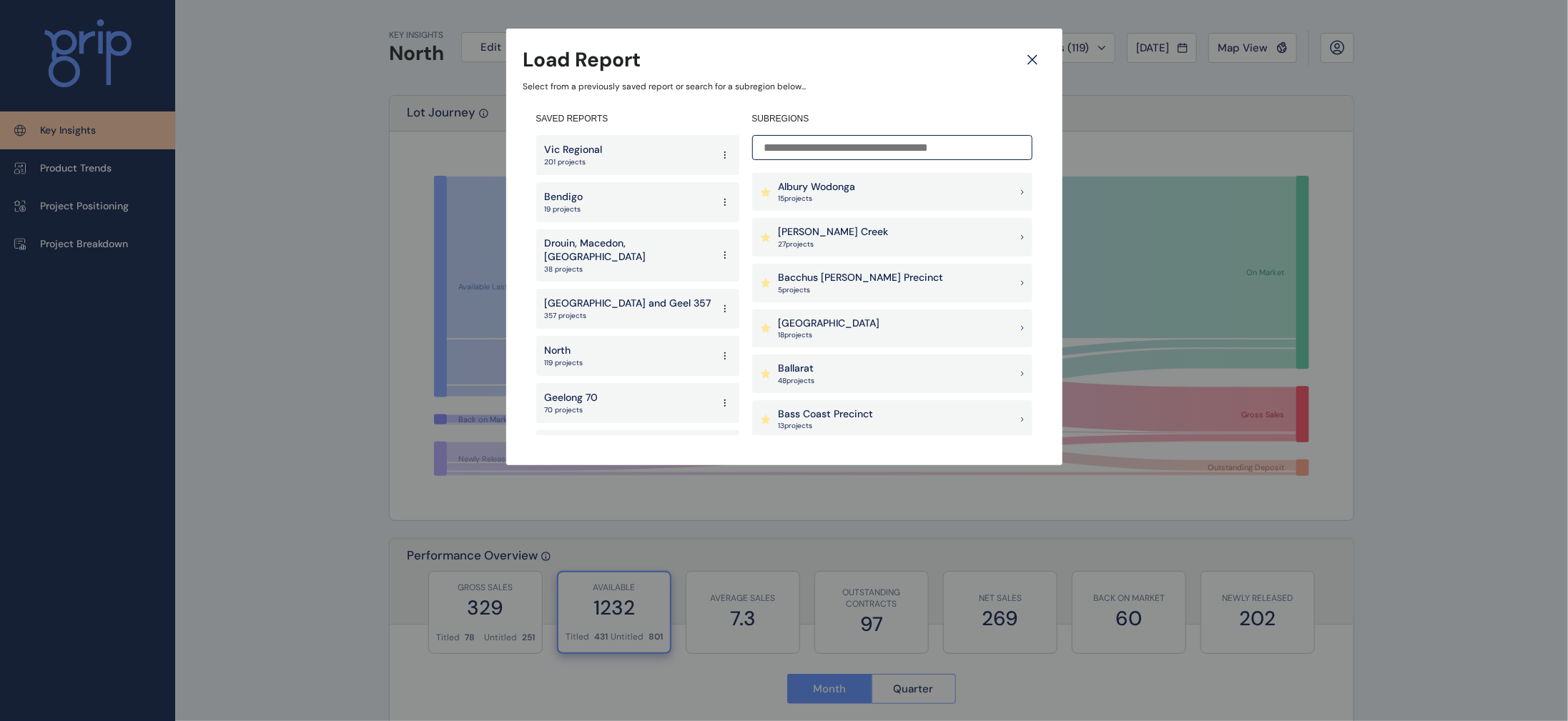
click at [642, 160] on div "Vic Regional 201 projects" at bounding box center [638, 155] width 203 height 40
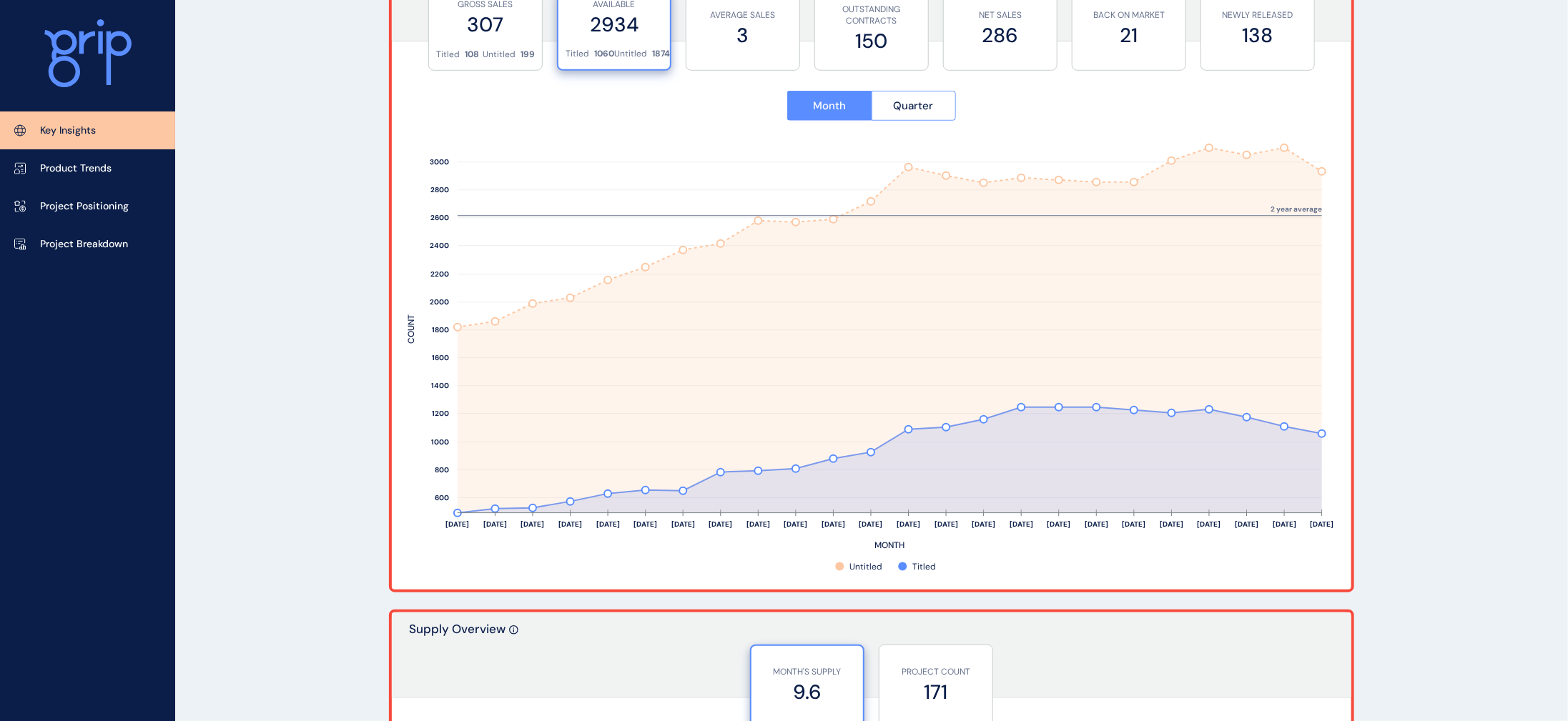
scroll to position [545, 0]
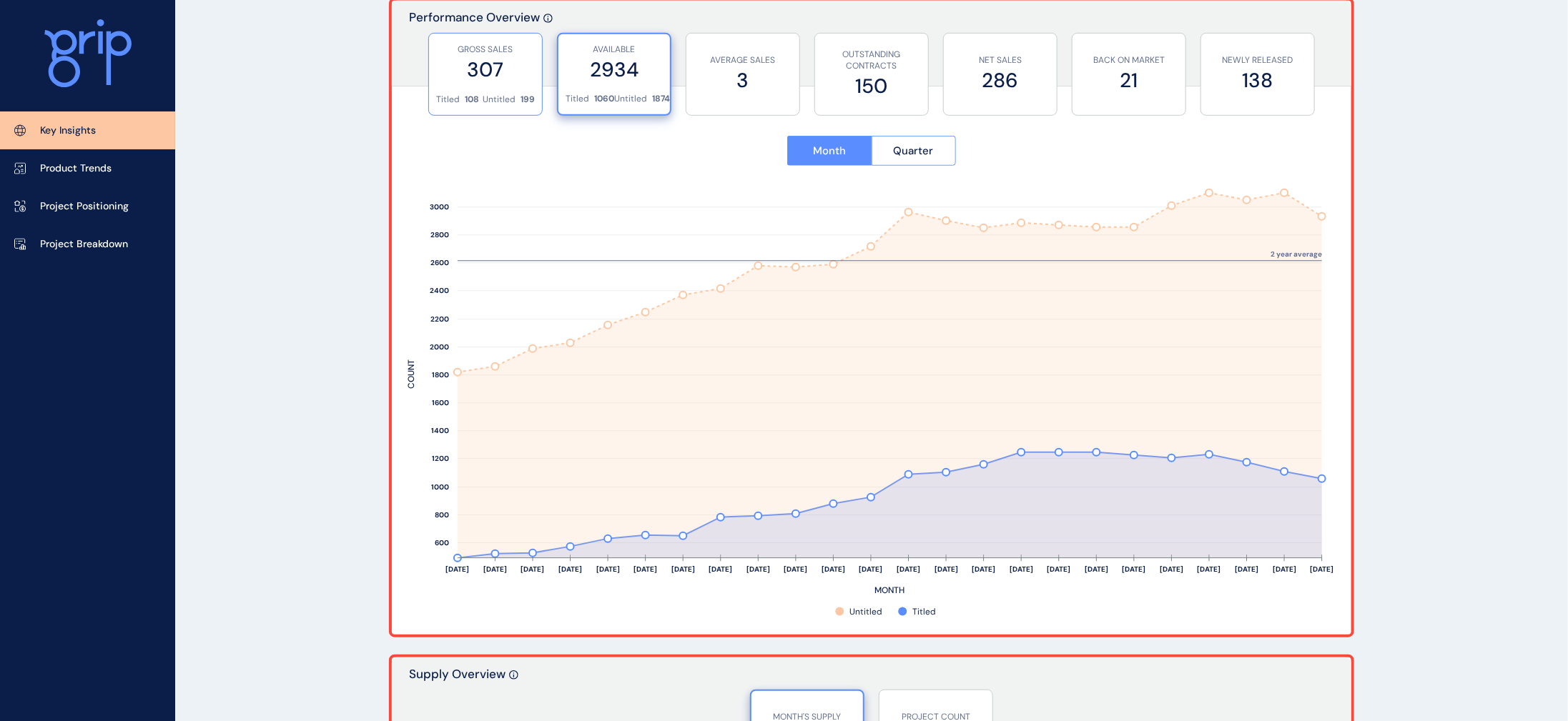
click at [451, 82] on div "GROSS SALES 307" at bounding box center [485, 64] width 98 height 60
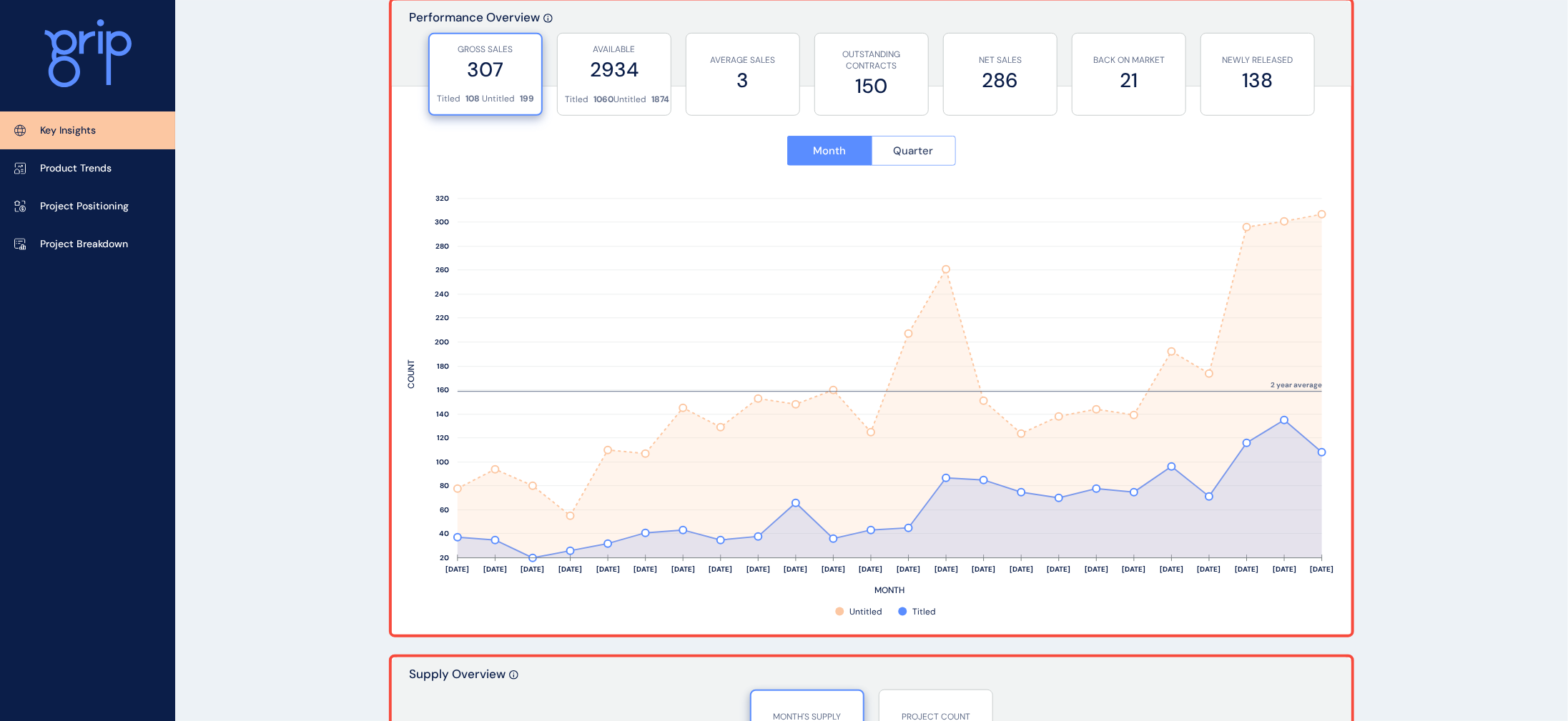
click at [925, 158] on span "Quarter" at bounding box center [914, 150] width 40 height 14
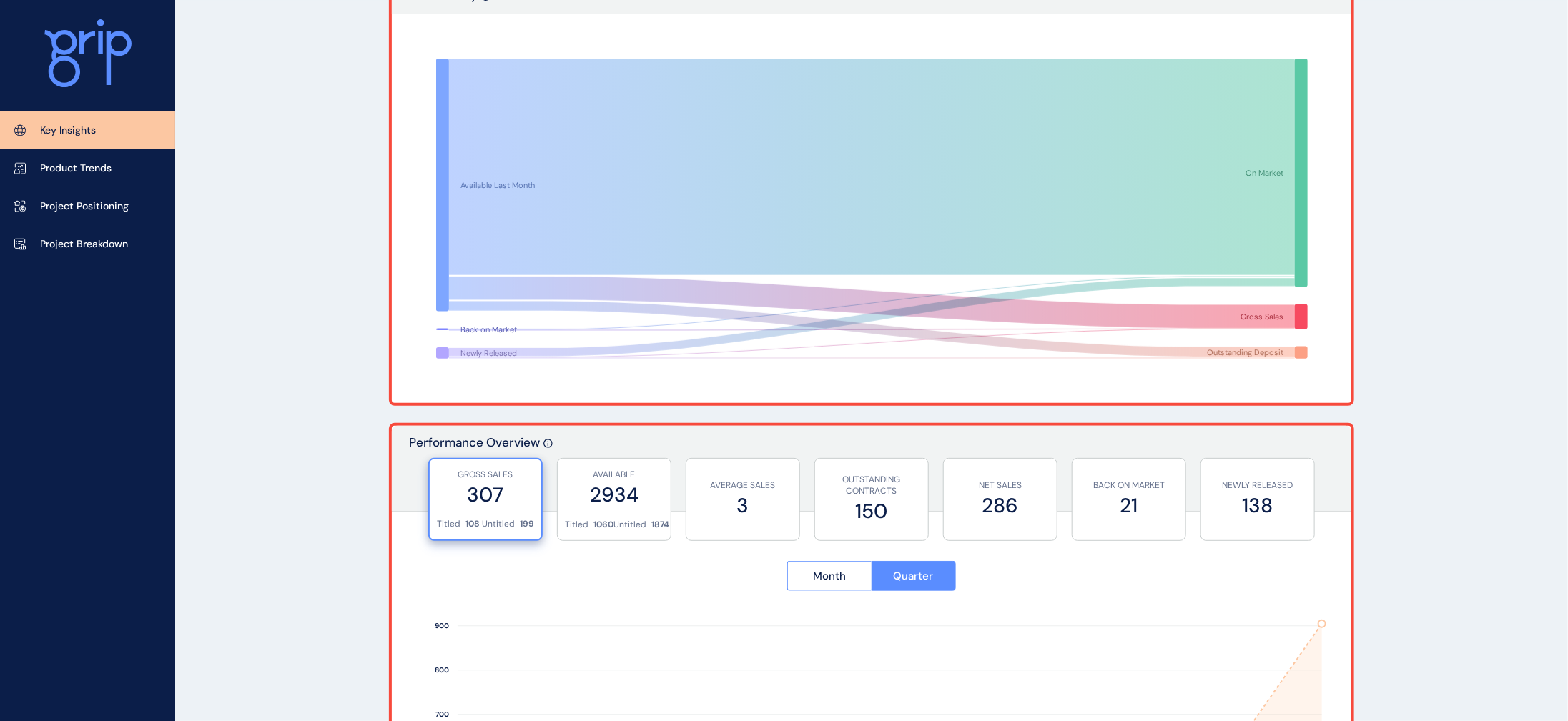
scroll to position [0, 0]
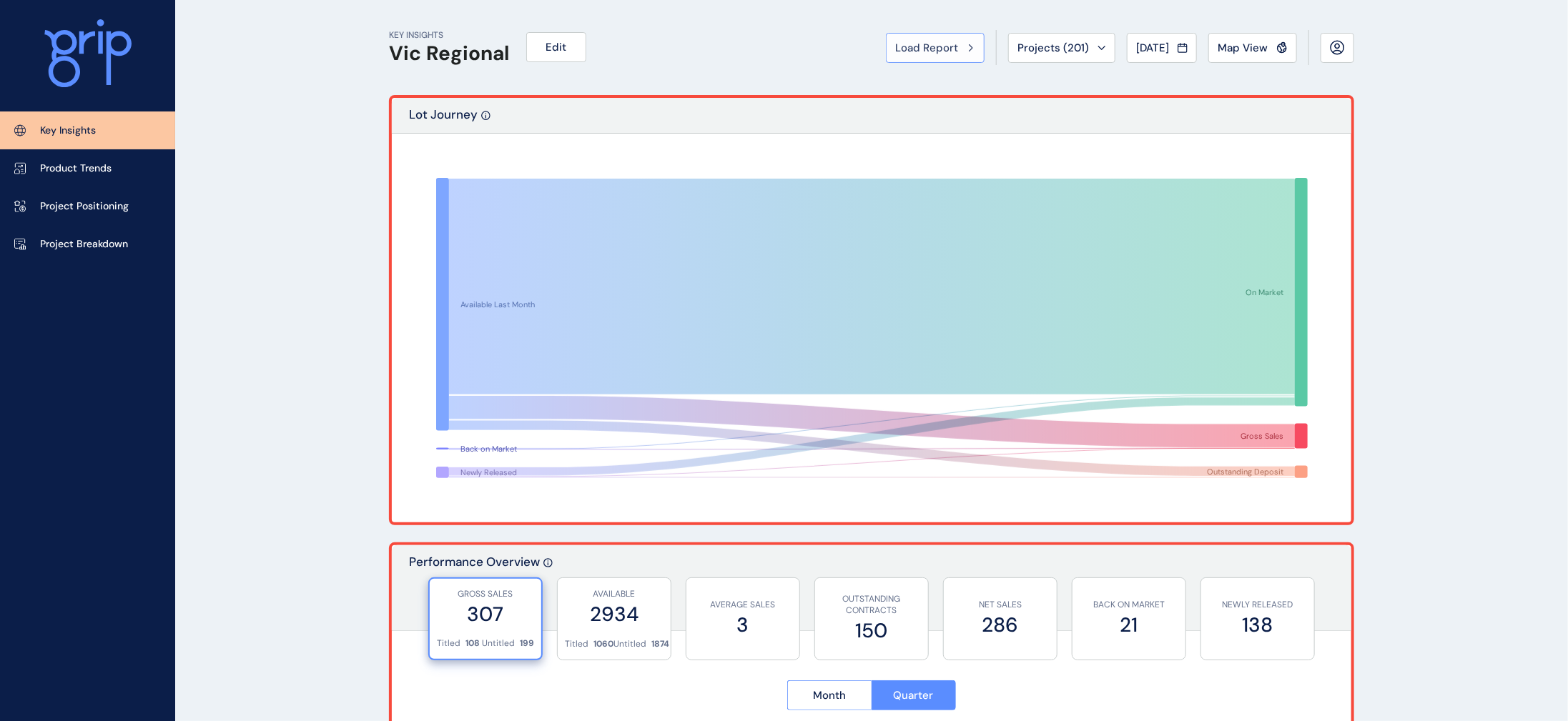
click at [886, 63] on button "Load Report" at bounding box center [935, 47] width 98 height 30
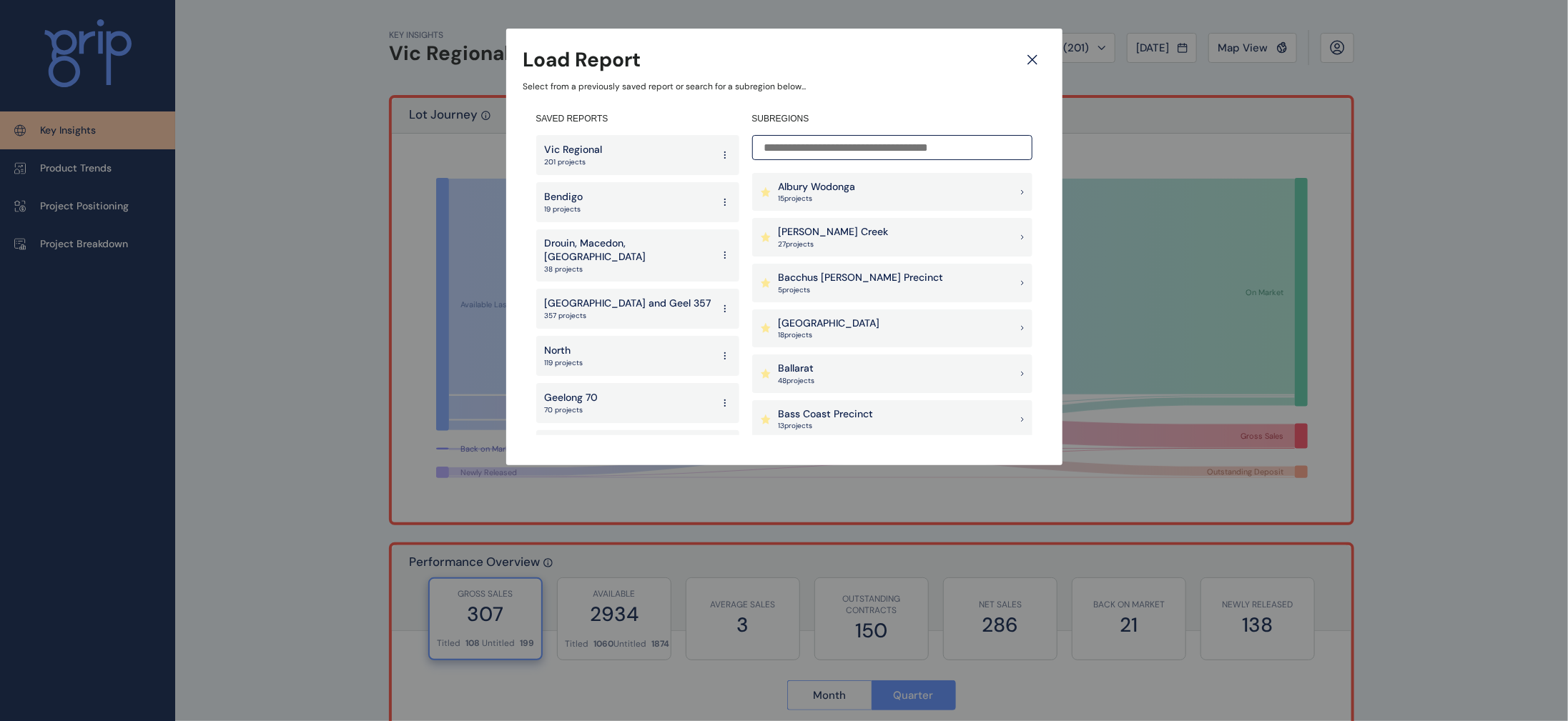
click at [624, 296] on p "[GEOGRAPHIC_DATA] and Geel 357" at bounding box center [628, 303] width 167 height 14
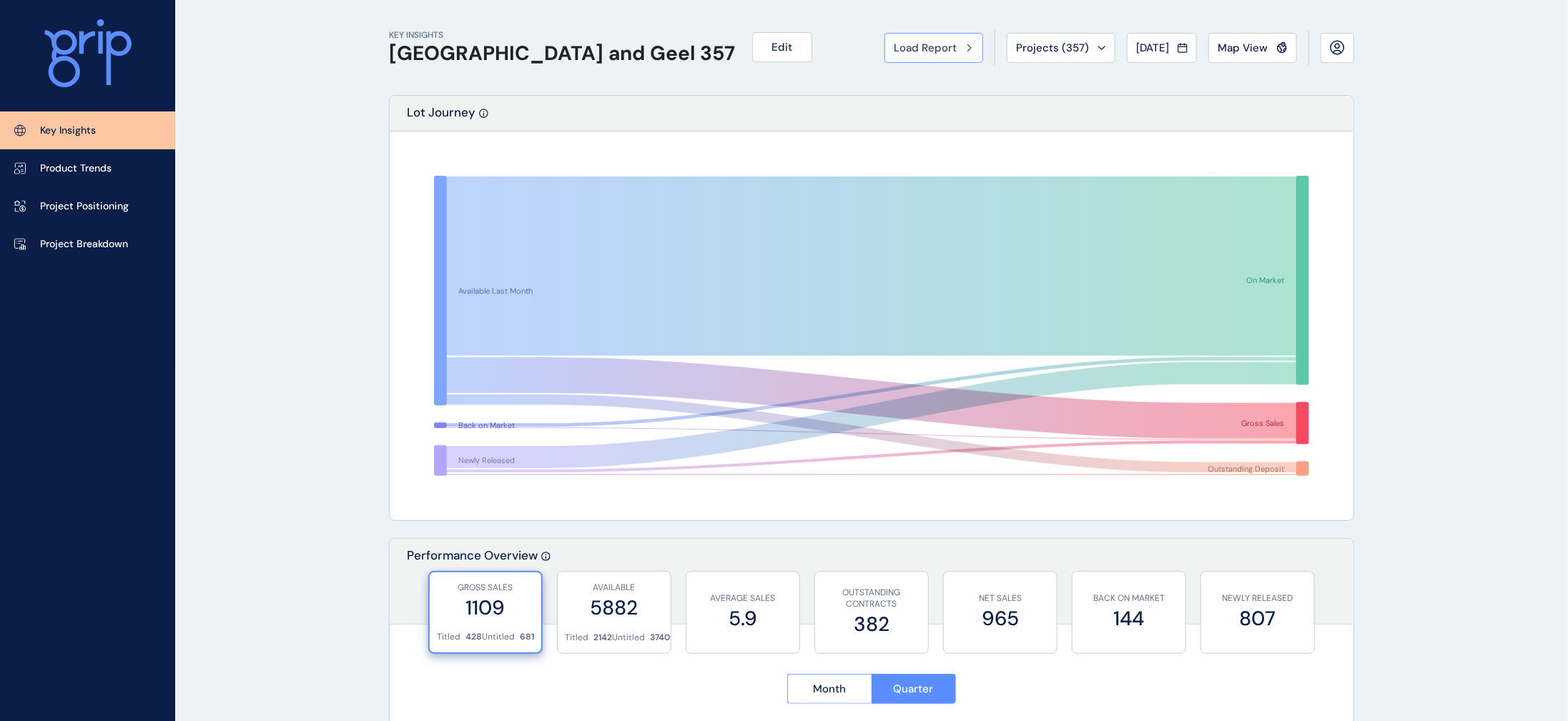
click at [894, 54] on span "Load Report" at bounding box center [925, 47] width 63 height 14
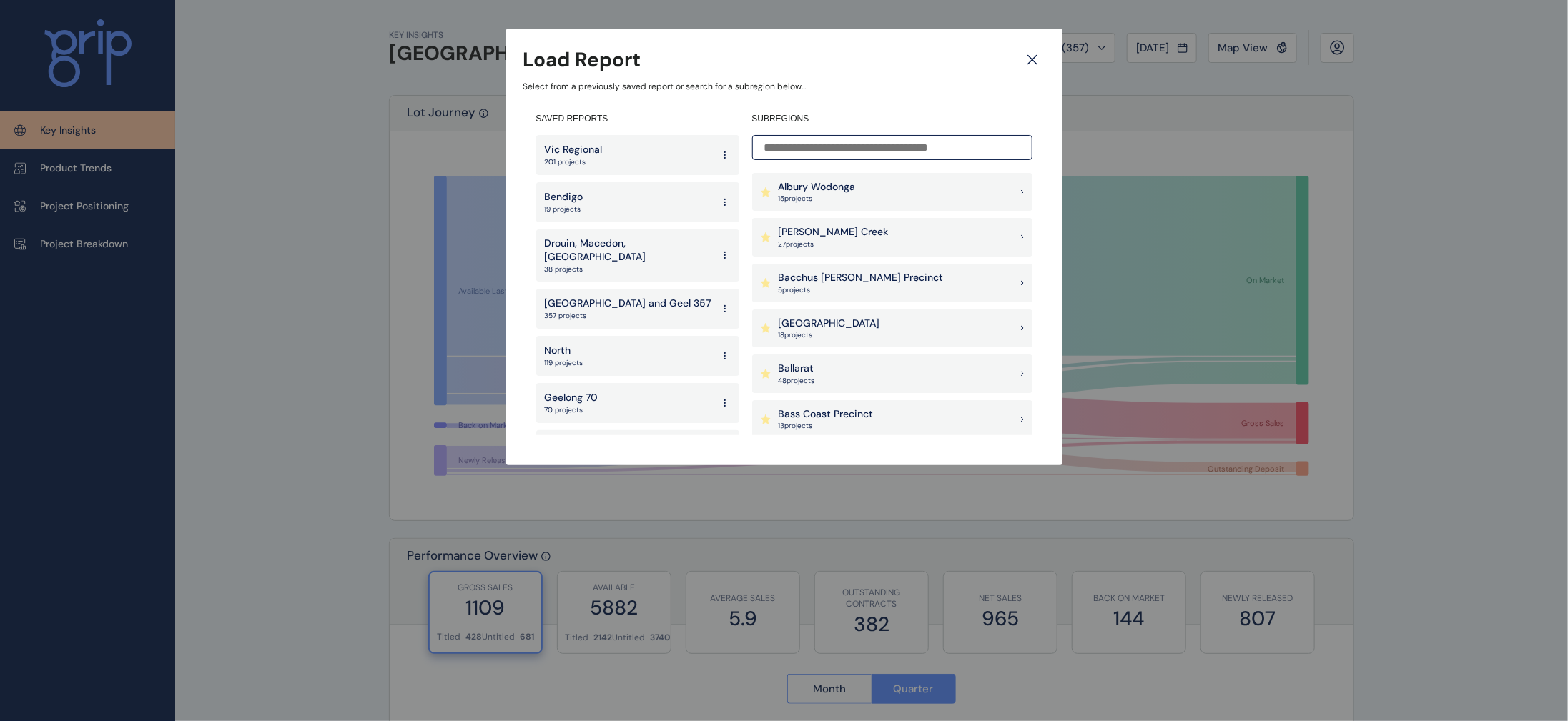
click at [653, 163] on div "Vic Regional 201 projects" at bounding box center [638, 155] width 203 height 40
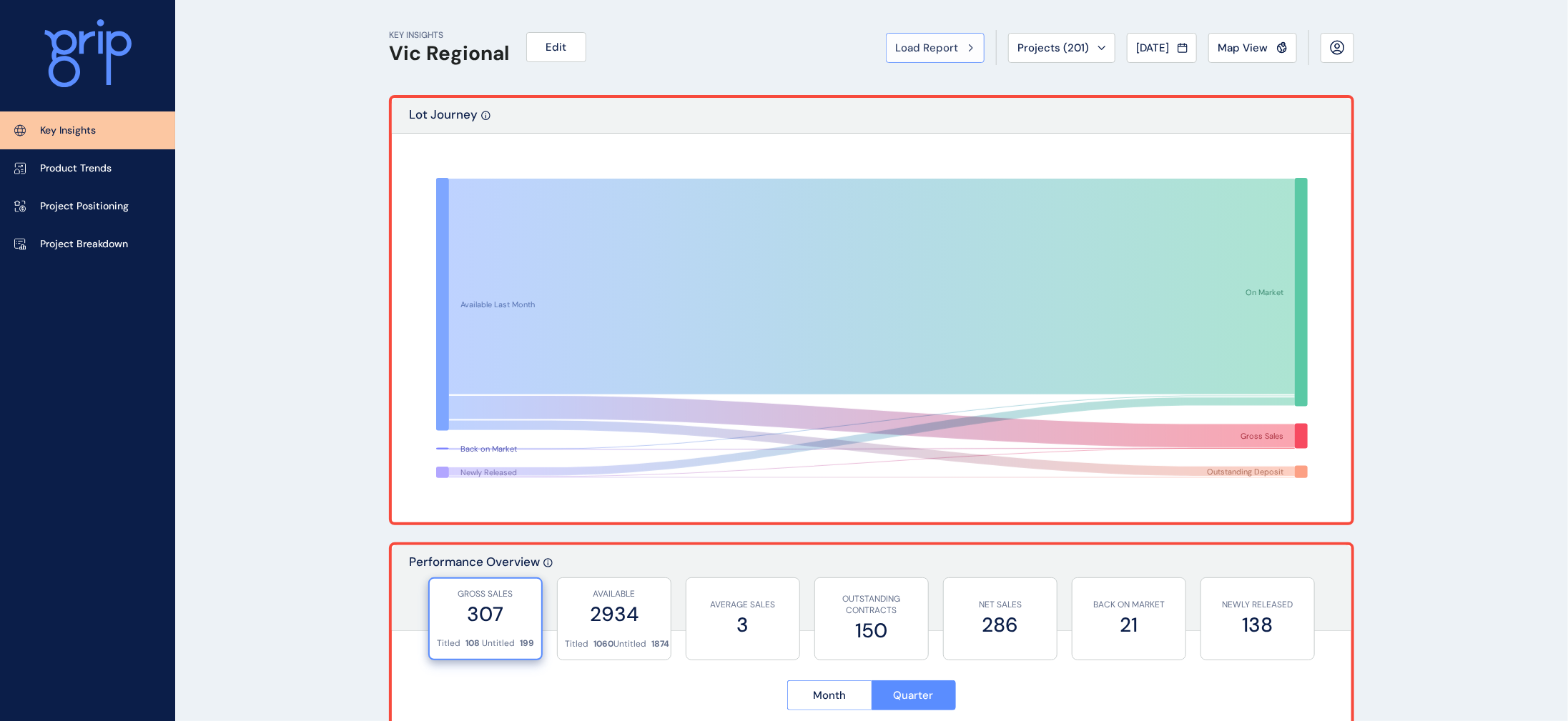
click at [895, 54] on span "Load Report" at bounding box center [926, 47] width 63 height 14
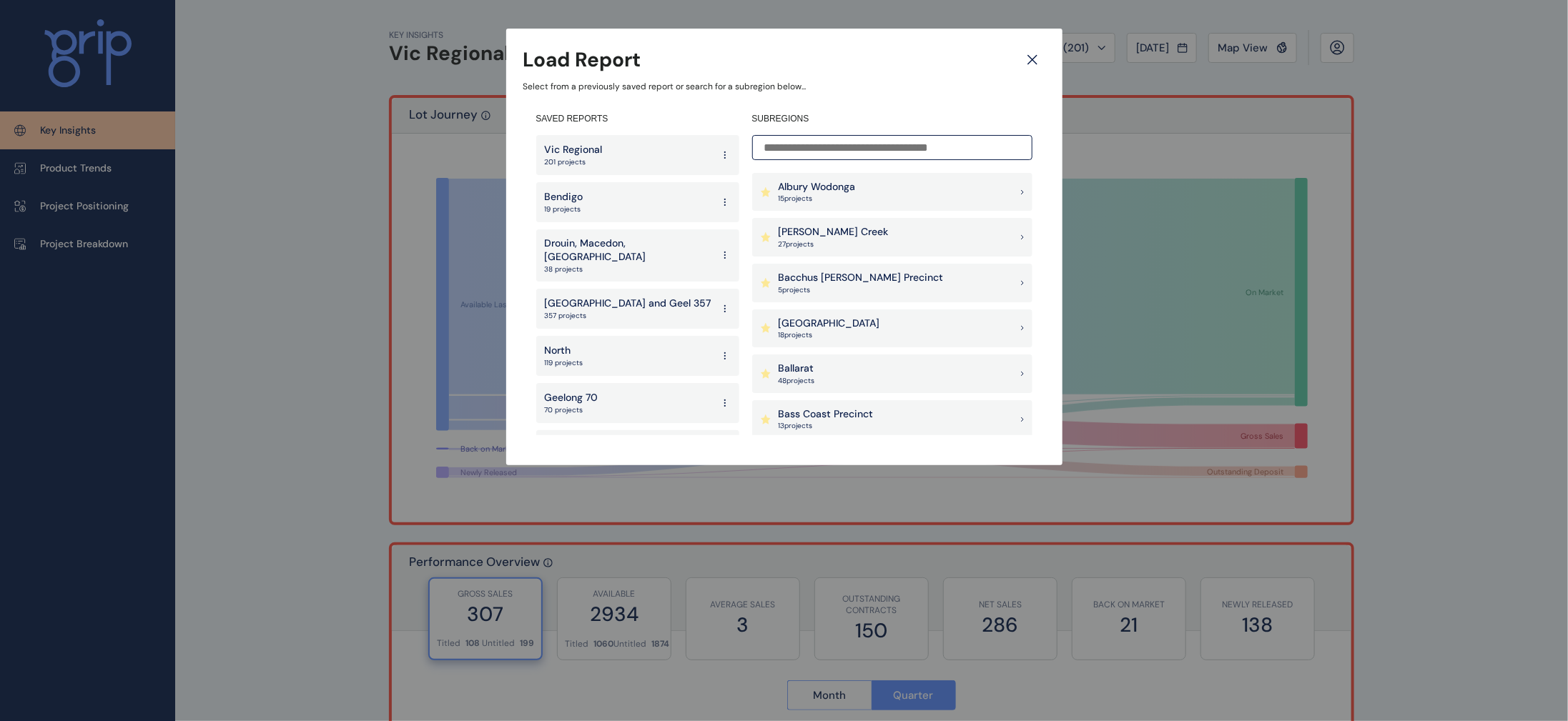
click at [637, 297] on p "[GEOGRAPHIC_DATA] and Geel 357" at bounding box center [628, 303] width 167 height 14
